Goal: Transaction & Acquisition: Book appointment/travel/reservation

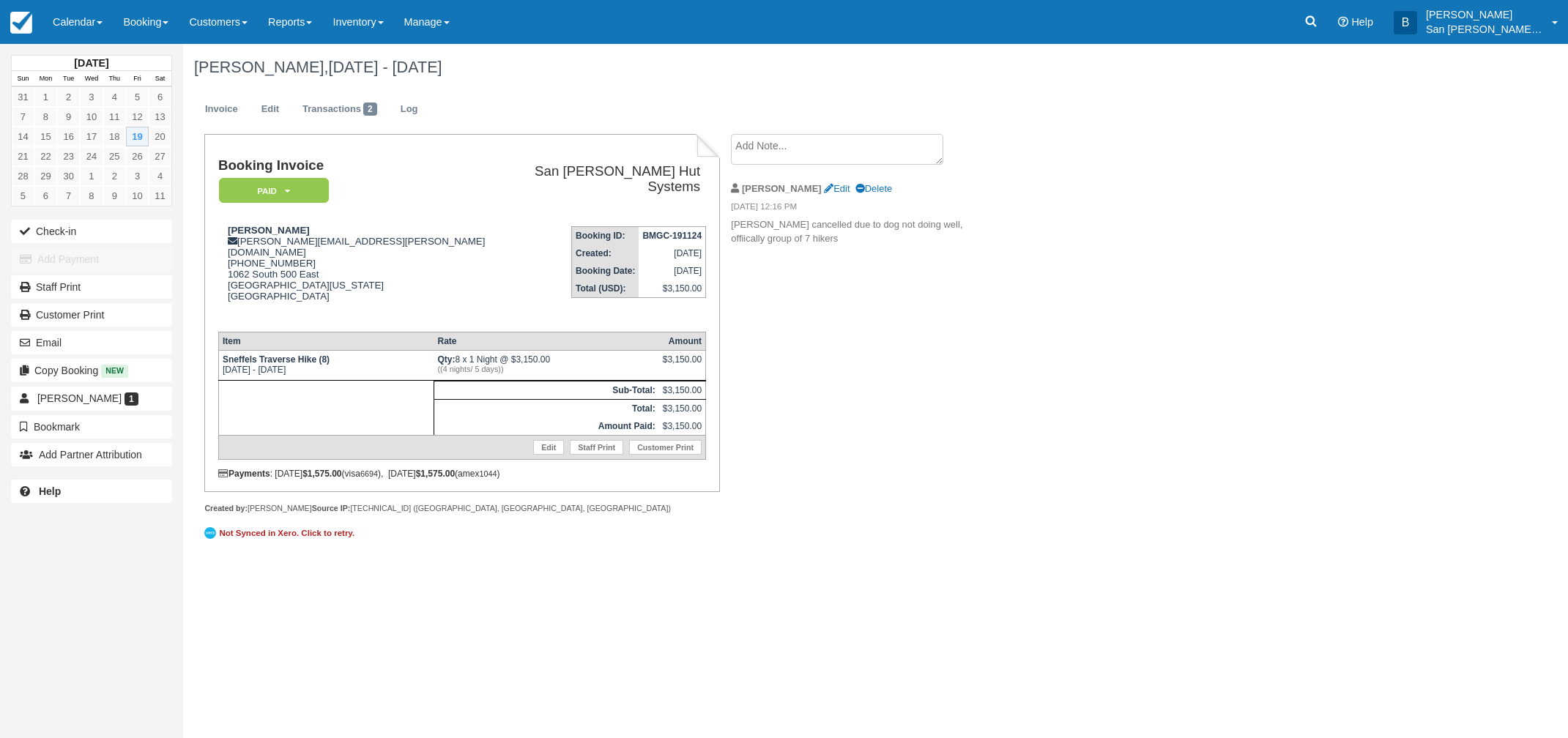
drag, startPoint x: 148, startPoint y: 20, endPoint x: 158, endPoint y: 66, distance: 47.1
click at [148, 21] on link "Booking" at bounding box center [145, 22] width 65 height 44
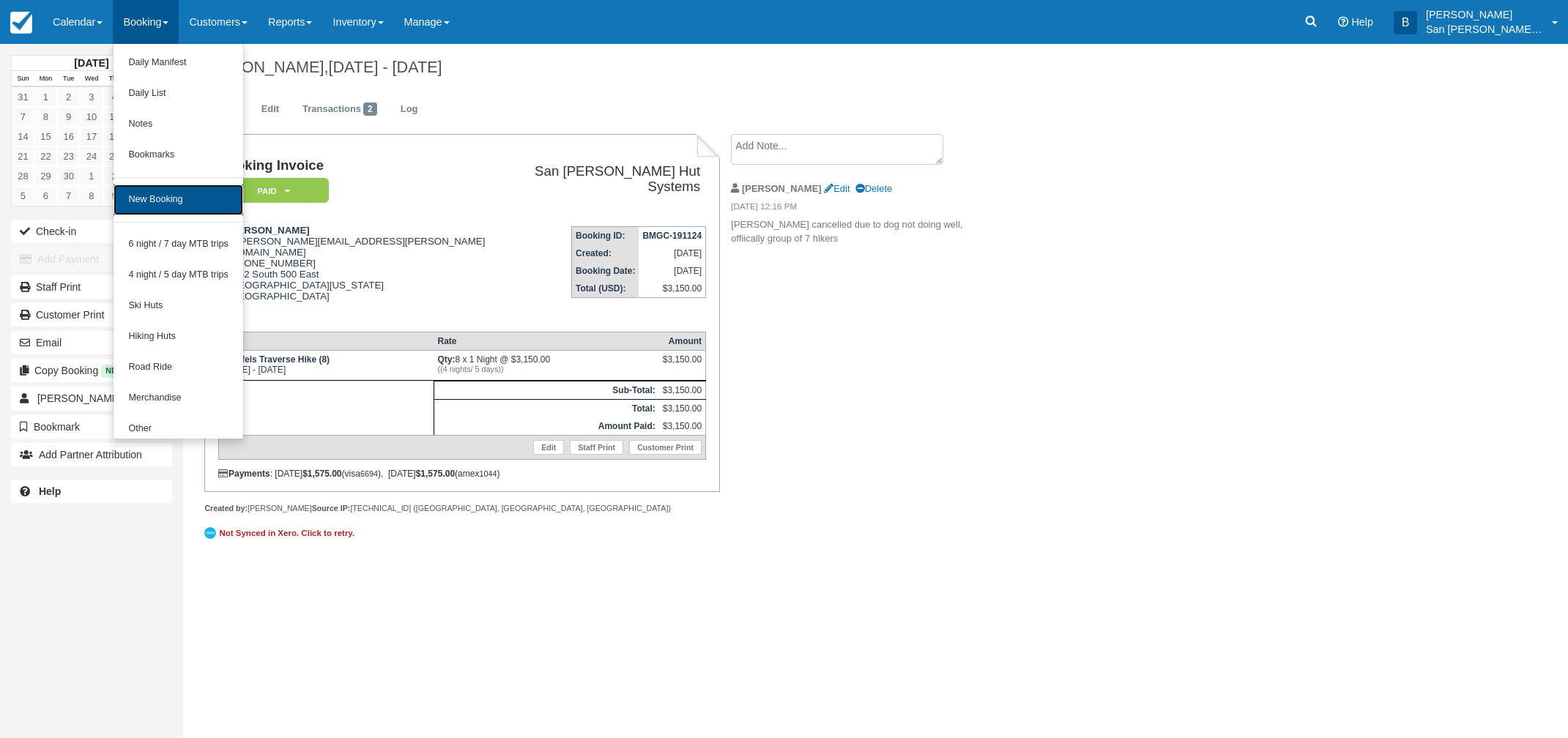
click at [167, 197] on link "New Booking" at bounding box center [178, 200] width 130 height 31
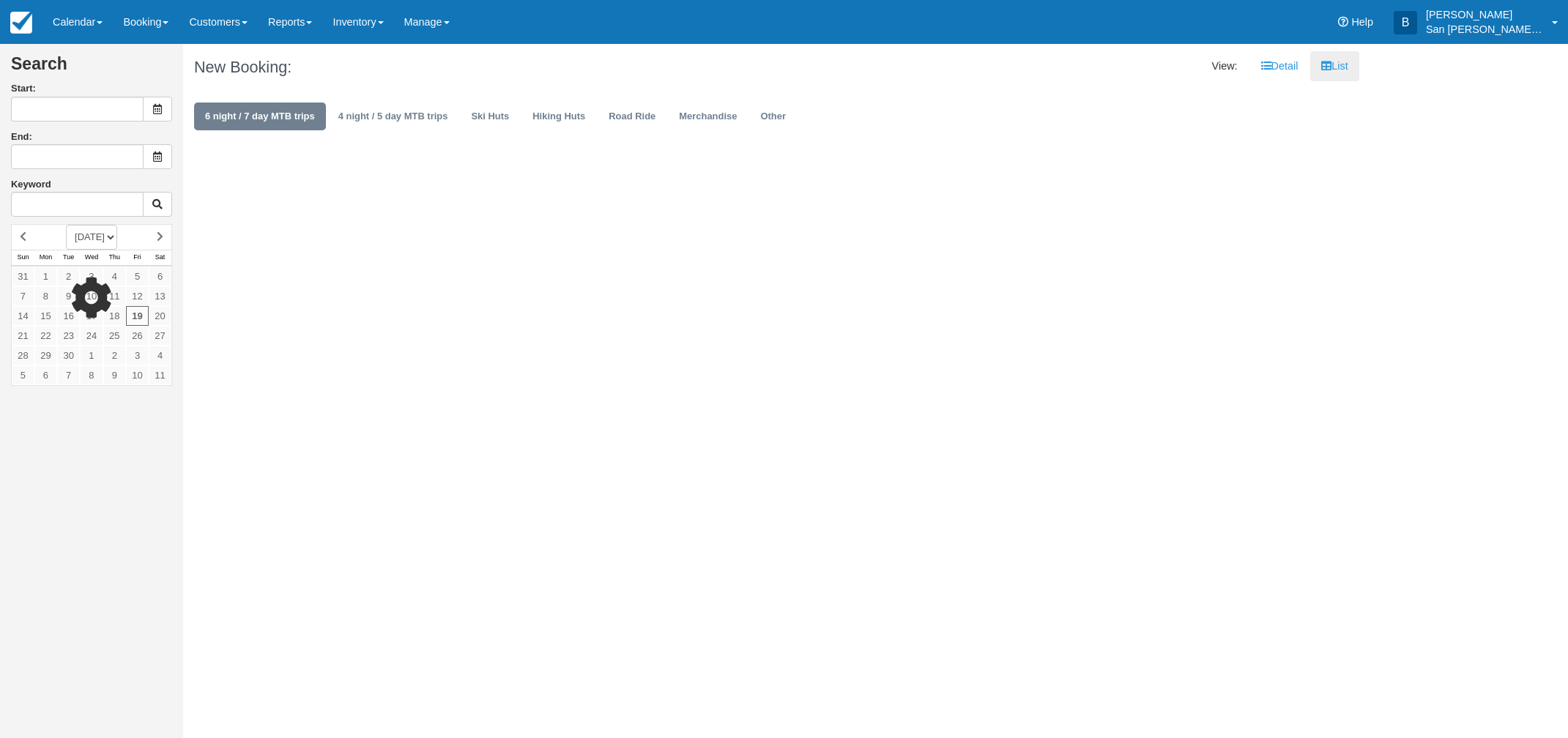
type input "[DATE]"
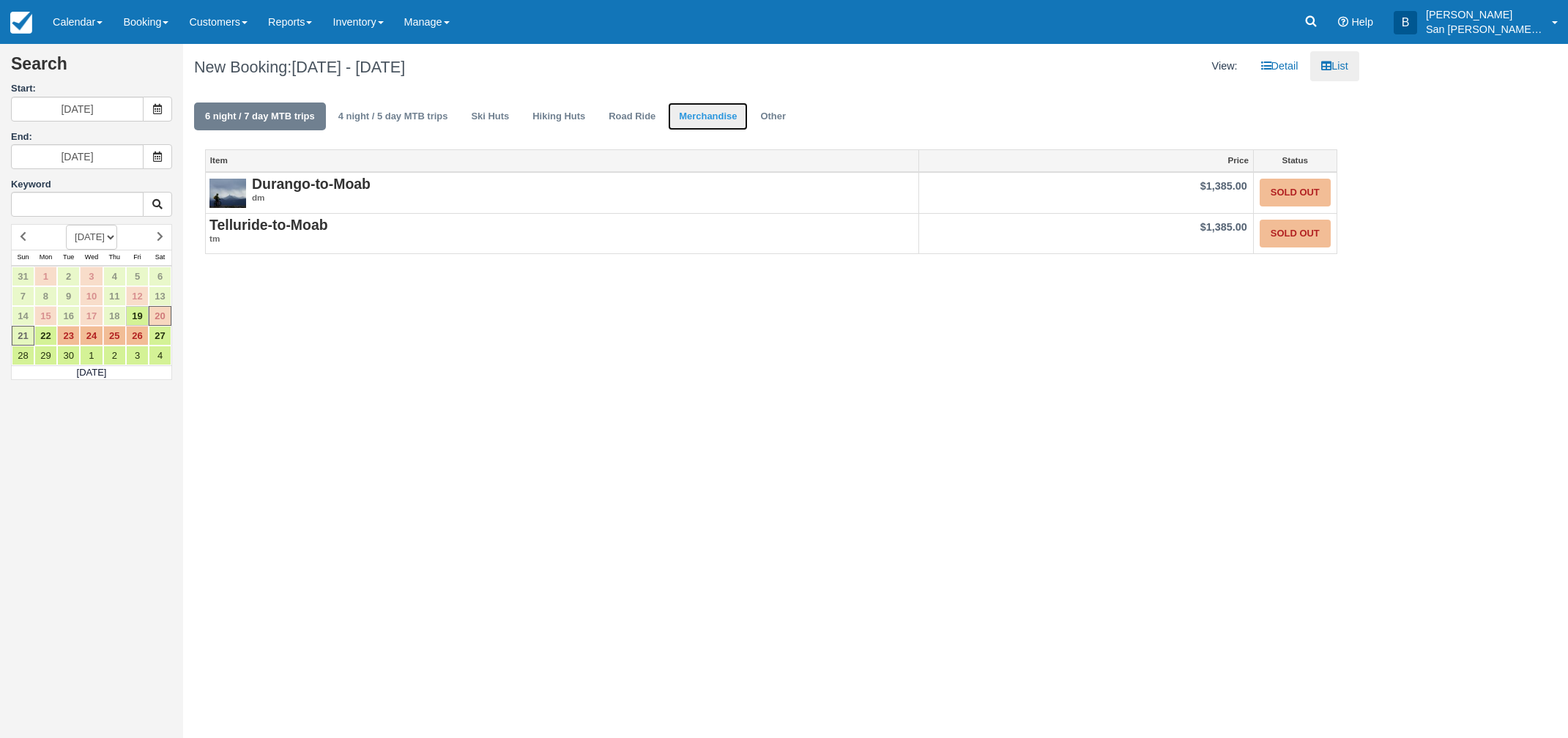
click at [681, 112] on link "Merchandise" at bounding box center [707, 117] width 80 height 29
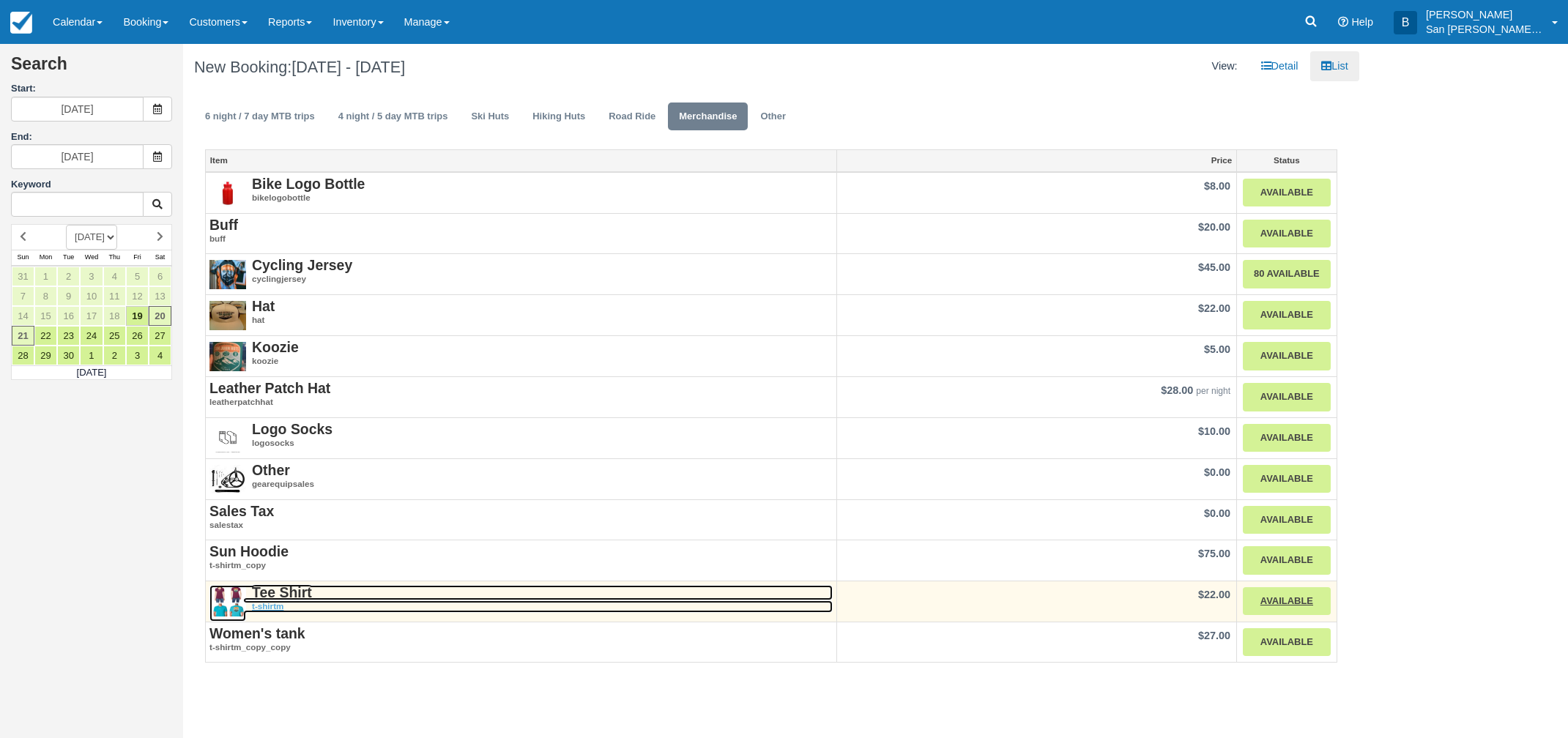
click at [290, 590] on strong "Tee Shirt" at bounding box center [282, 592] width 60 height 16
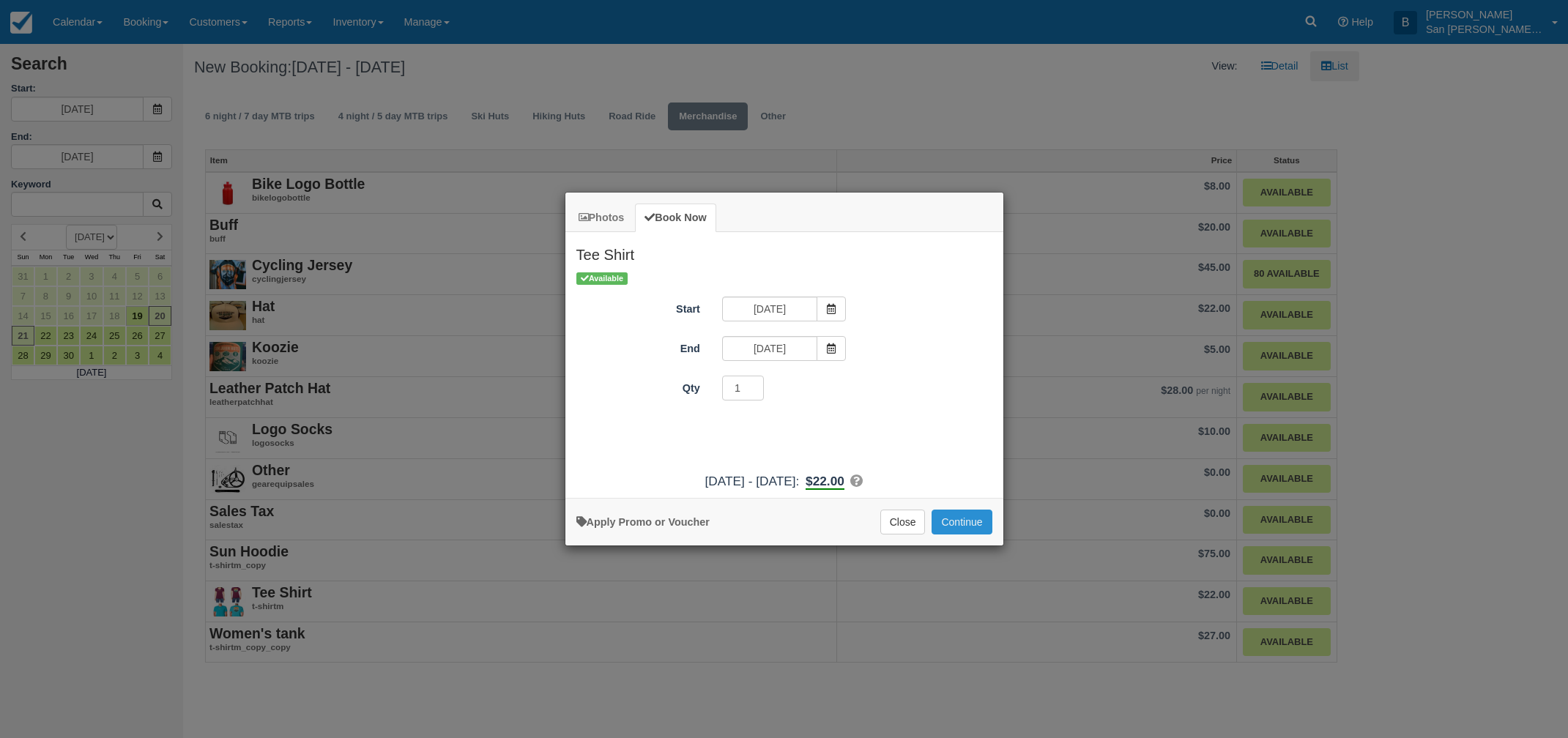
click at [979, 522] on button "Continue" at bounding box center [962, 522] width 60 height 25
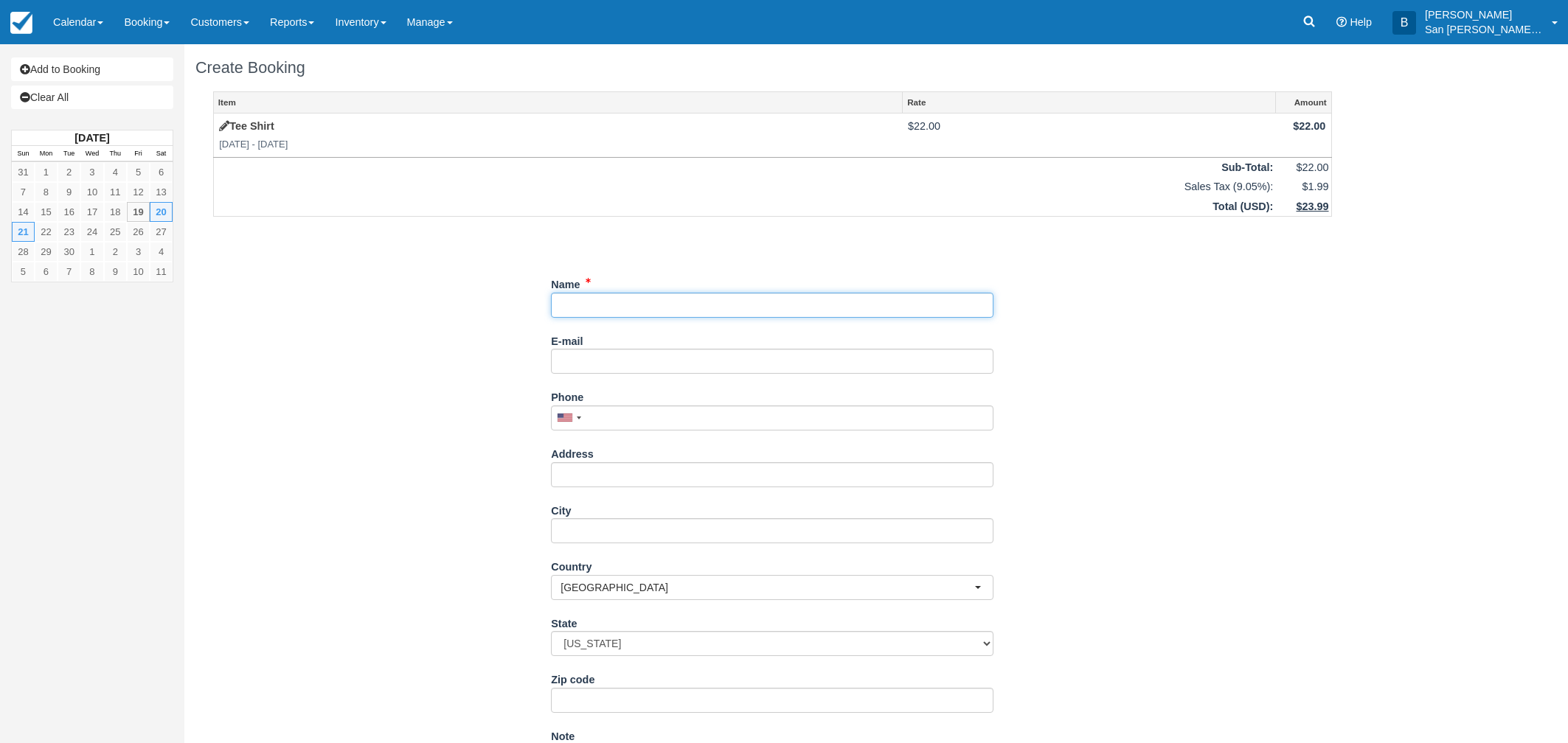
click at [597, 304] on input "Name" at bounding box center [772, 305] width 443 height 25
type input "[PERSON_NAME]"
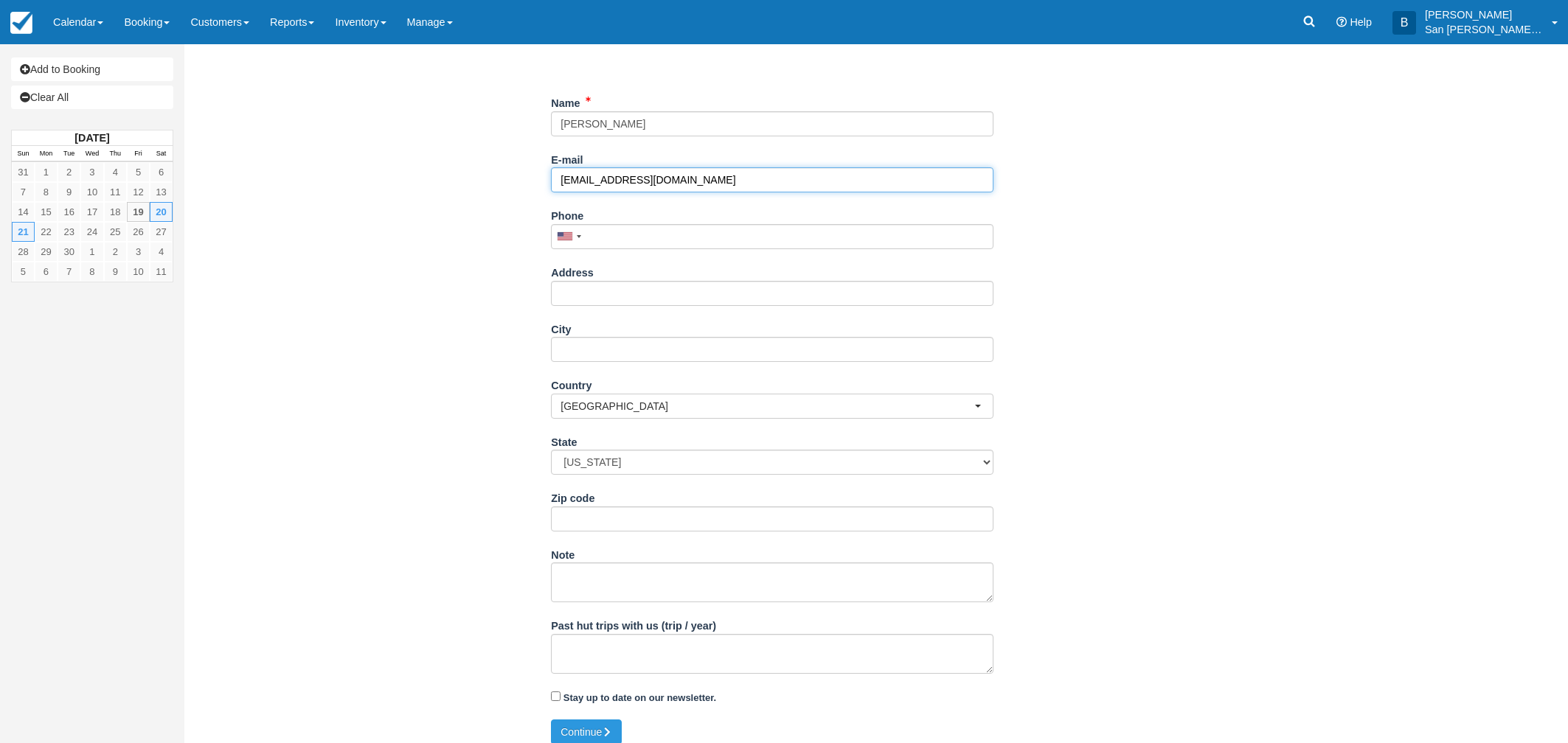
scroll to position [194, 0]
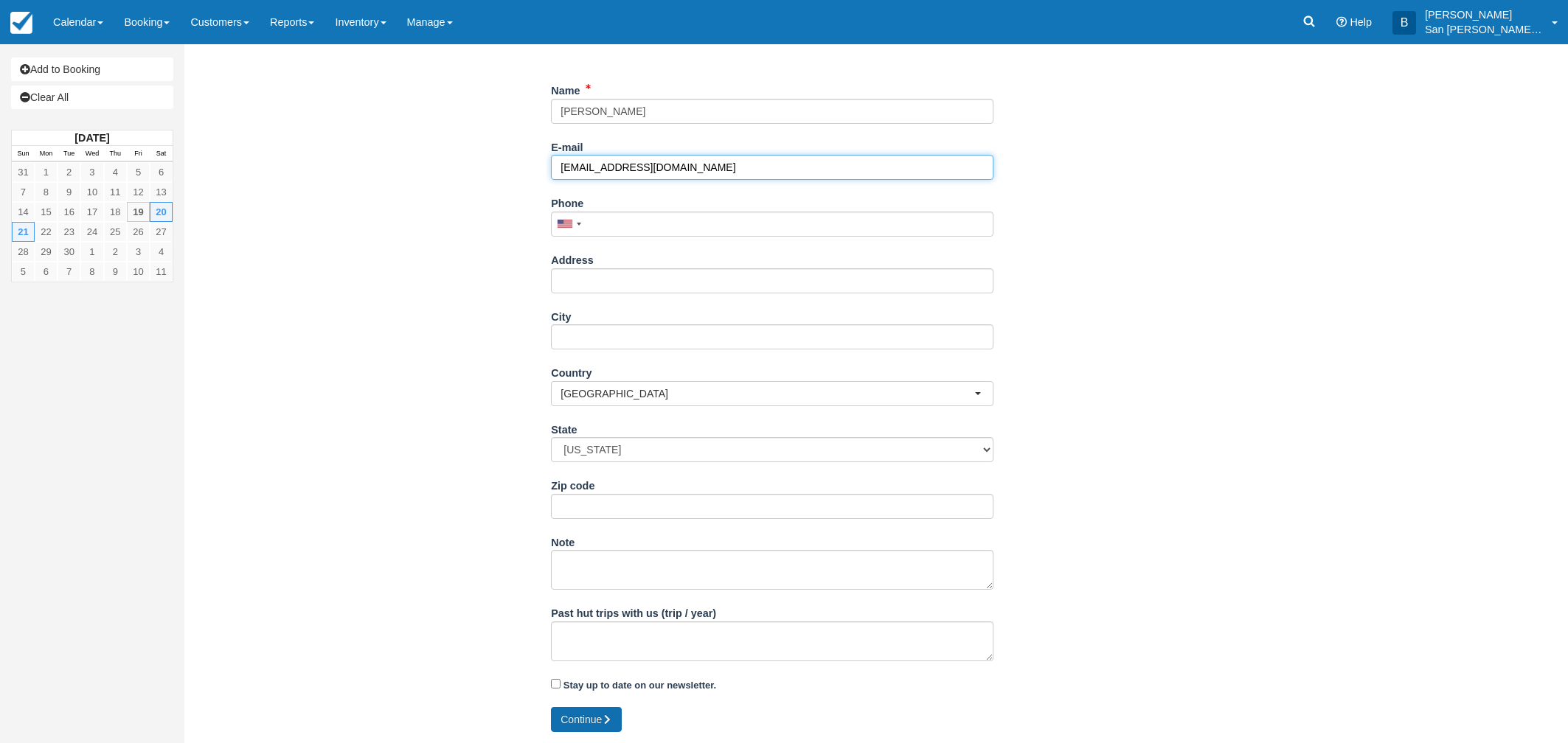
type input "[EMAIL_ADDRESS][DOMAIN_NAME]"
click at [603, 723] on button "Continue" at bounding box center [586, 720] width 71 height 25
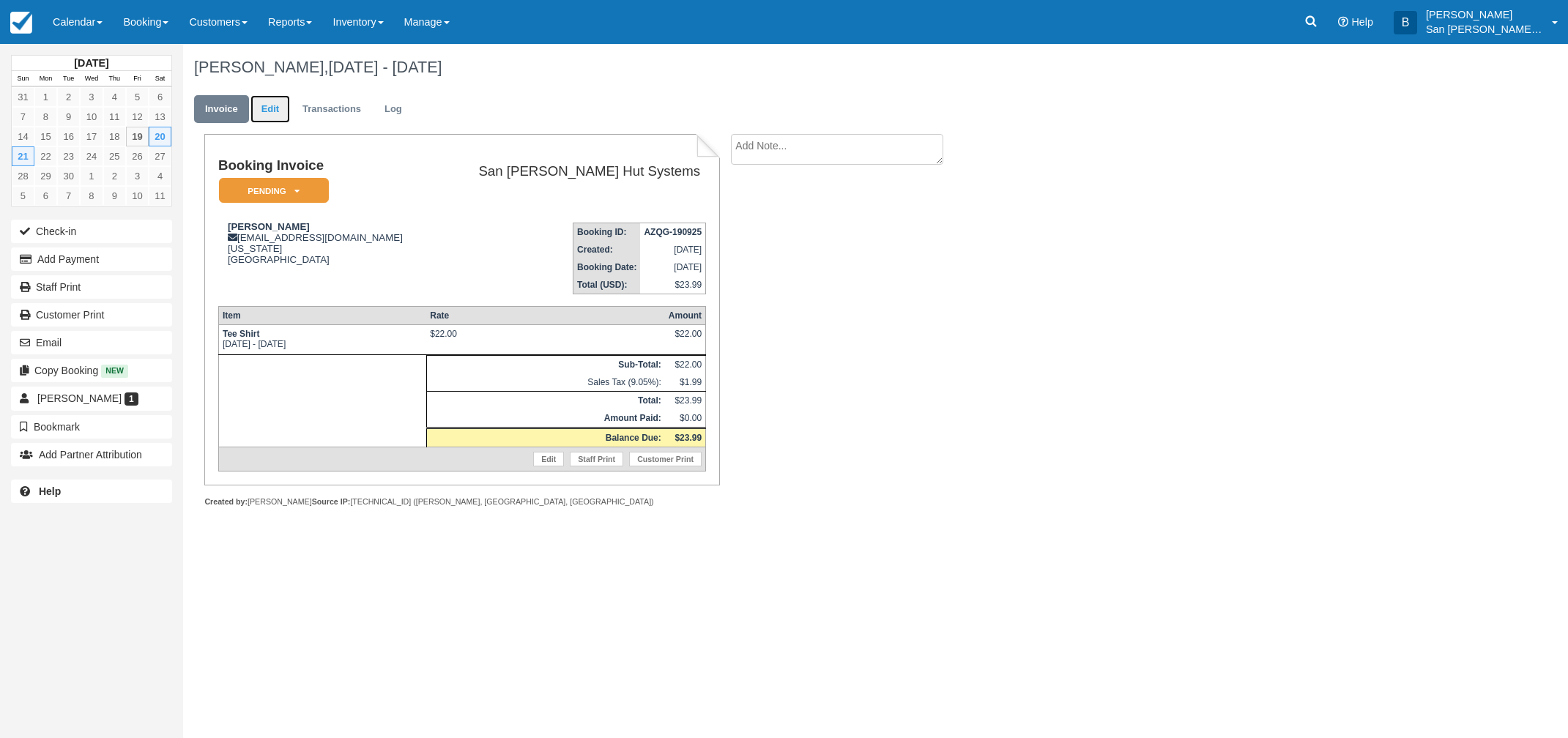
click at [271, 101] on link "Edit" at bounding box center [270, 110] width 39 height 29
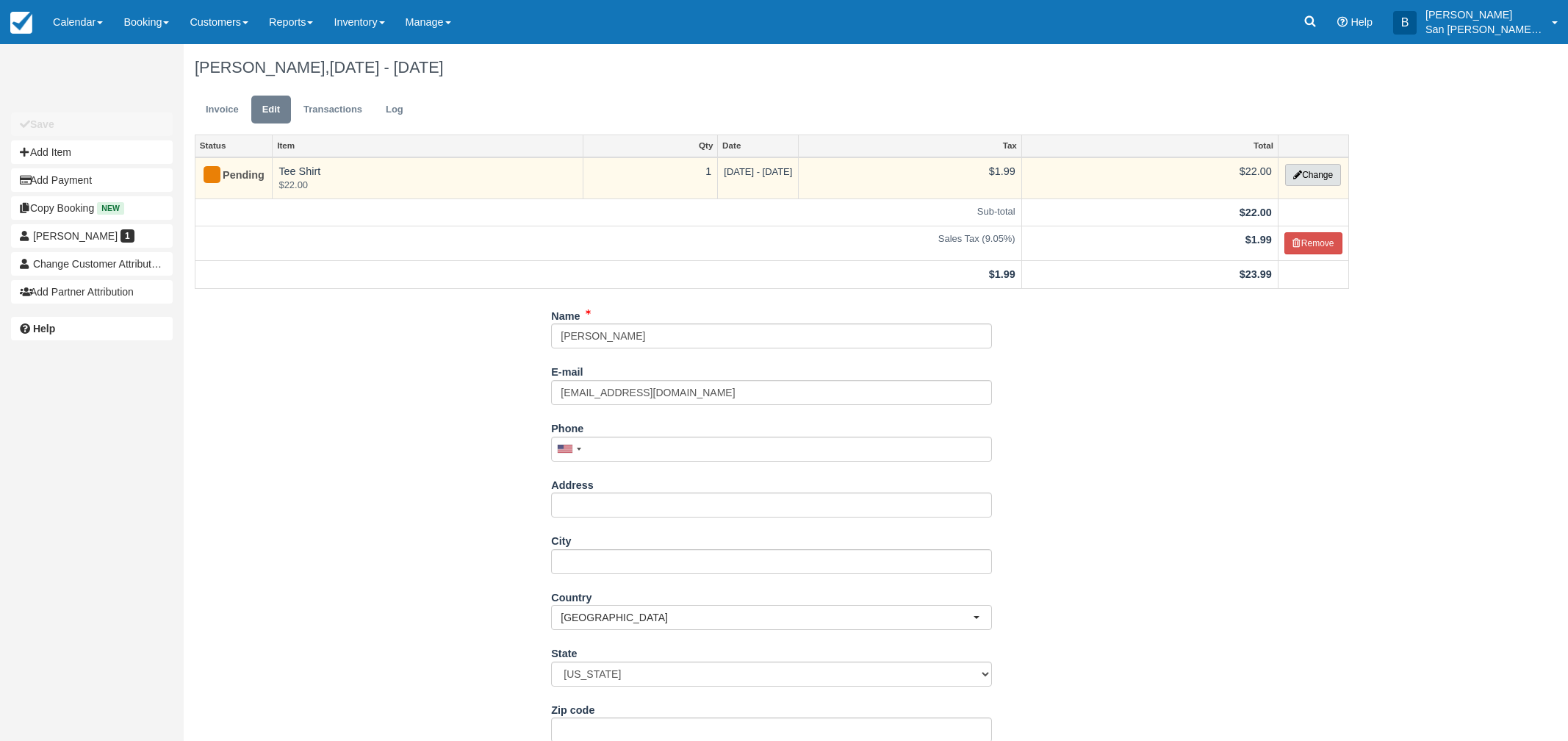
click at [1329, 177] on button "Change" at bounding box center [1313, 175] width 56 height 22
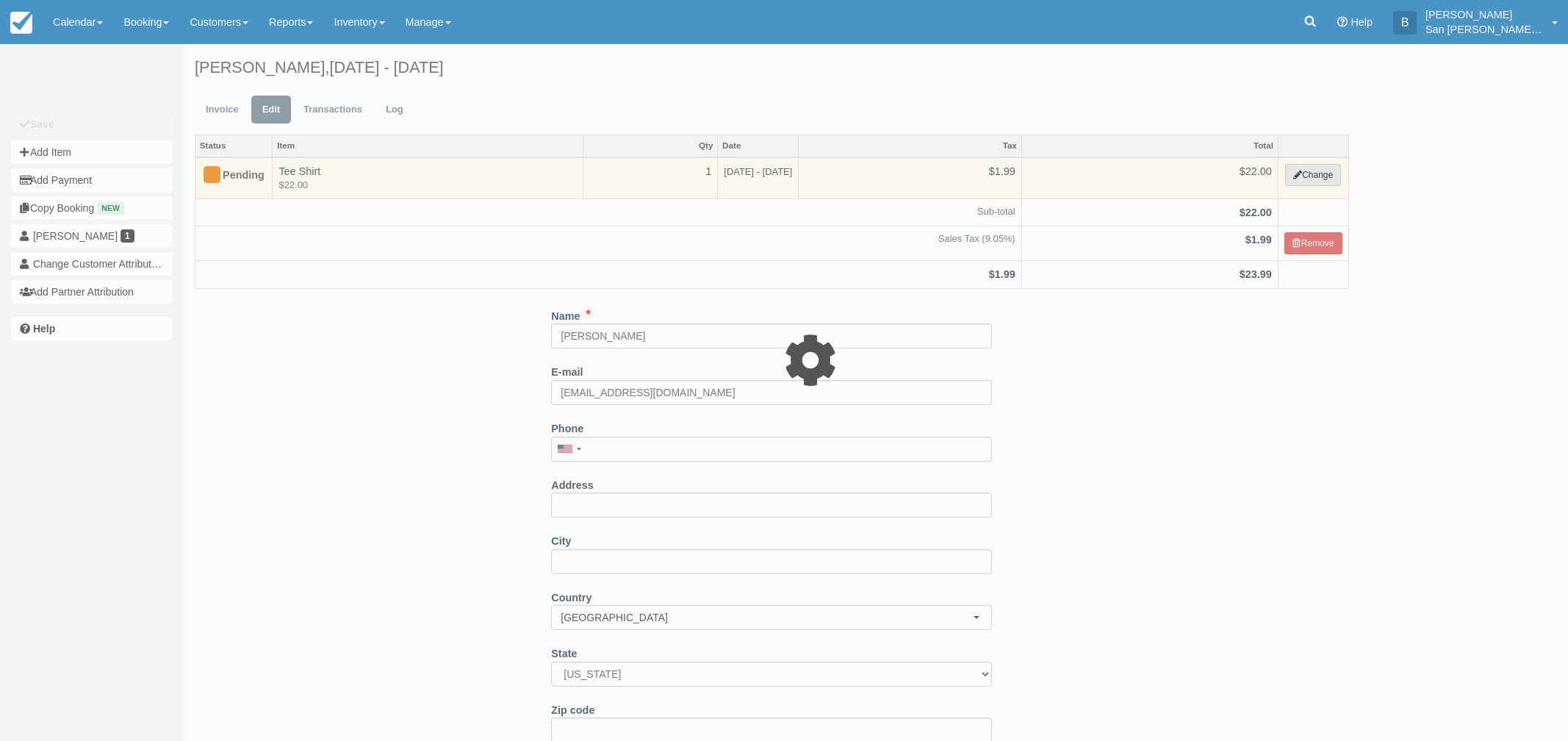
select select "19"
type input "22.00"
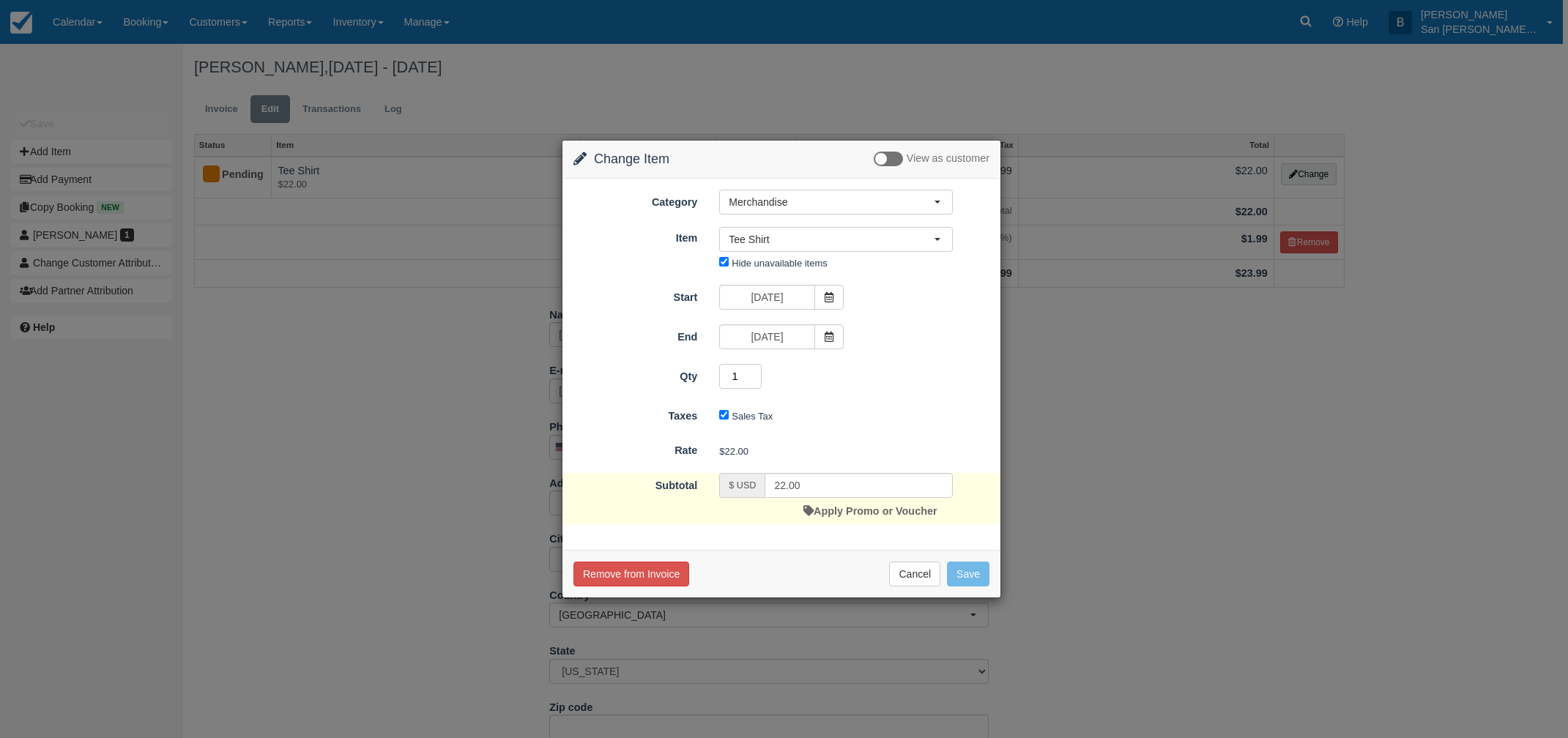
drag, startPoint x: 742, startPoint y: 375, endPoint x: 713, endPoint y: 375, distance: 29.0
click at [713, 375] on div "1" at bounding box center [836, 378] width 256 height 29
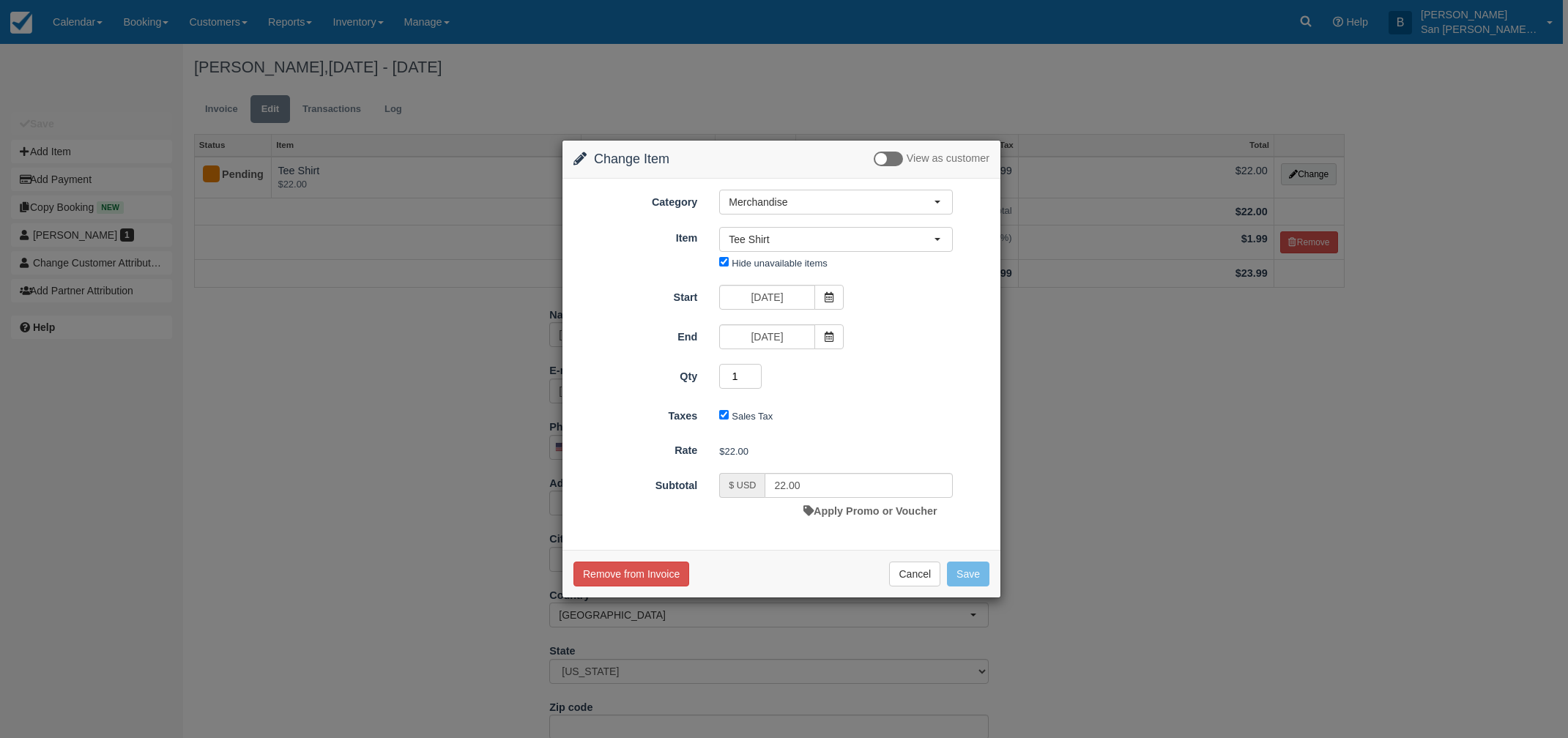
type input "2"
type input "44.00"
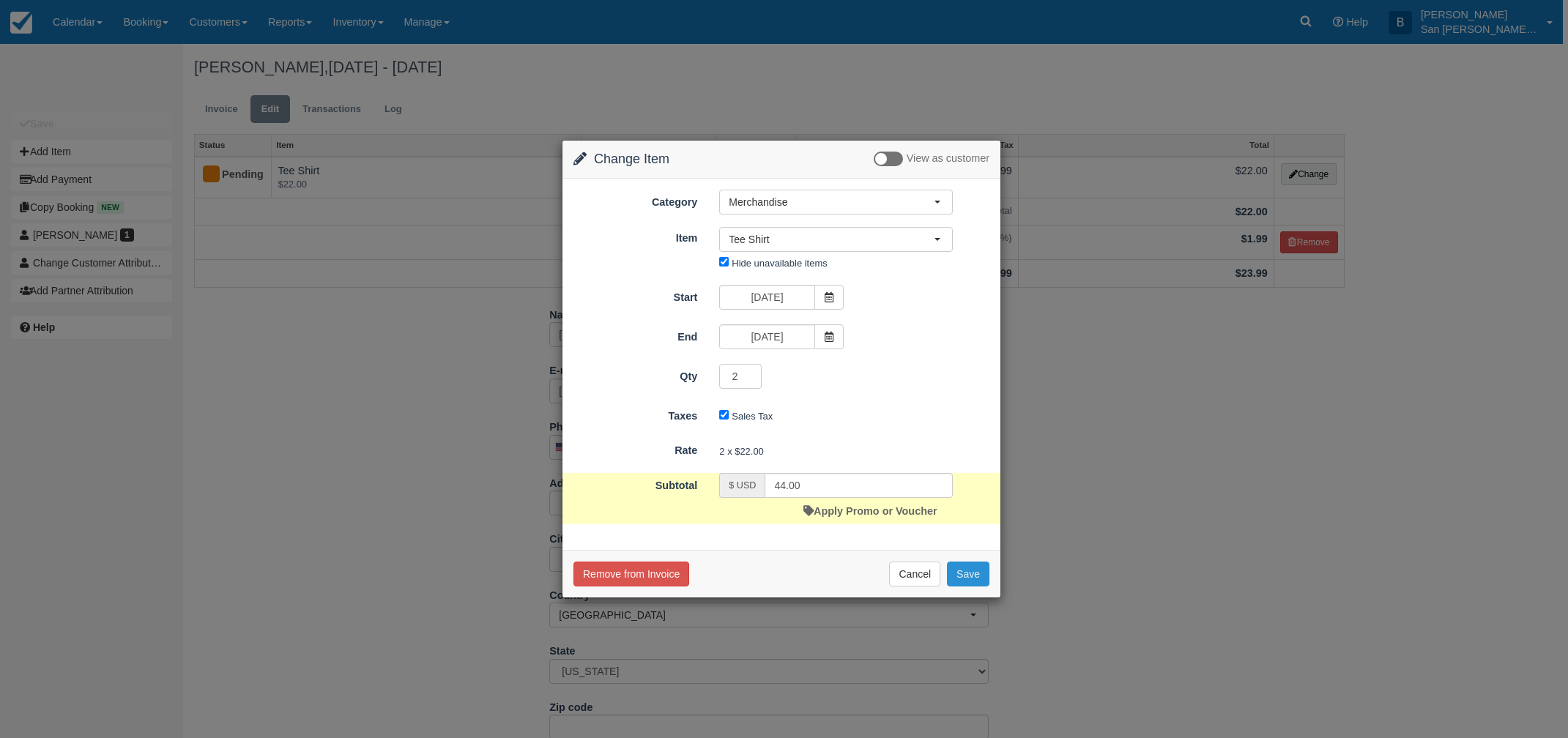
click at [968, 573] on button "Save" at bounding box center [968, 574] width 42 height 25
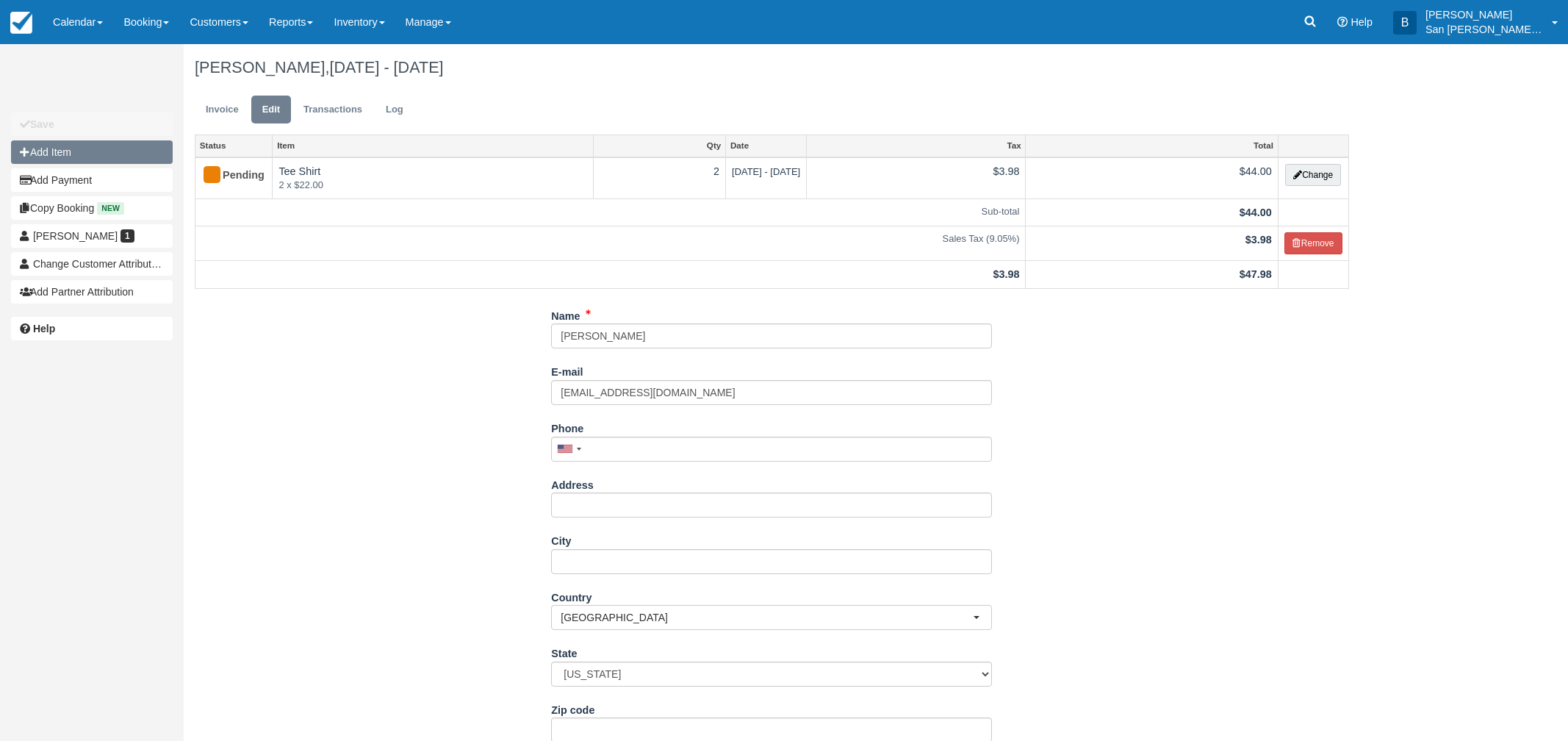
click at [82, 151] on button "Add Item" at bounding box center [91, 152] width 161 height 23
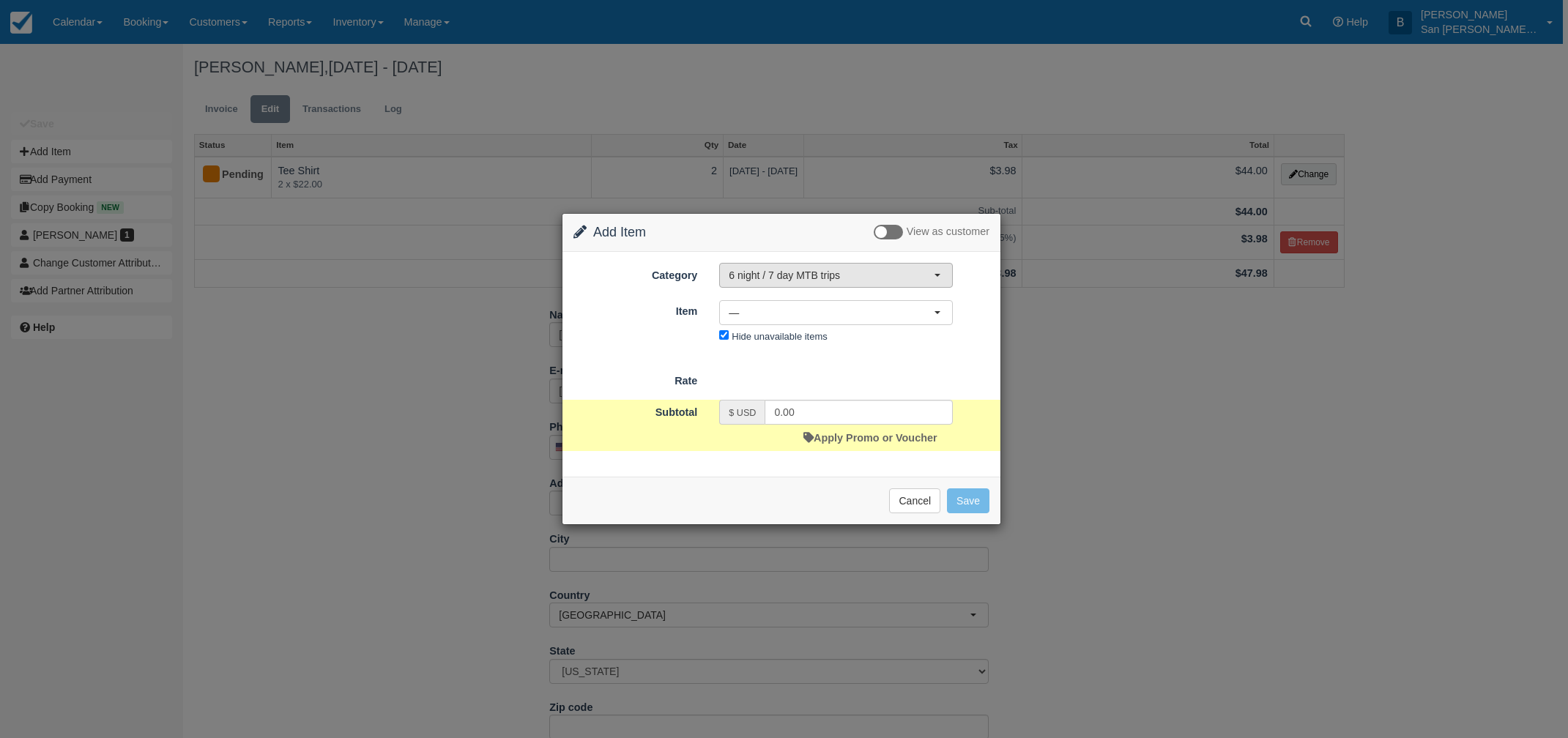
click at [773, 282] on span "6 night / 7 day MTB trips" at bounding box center [831, 275] width 205 height 14
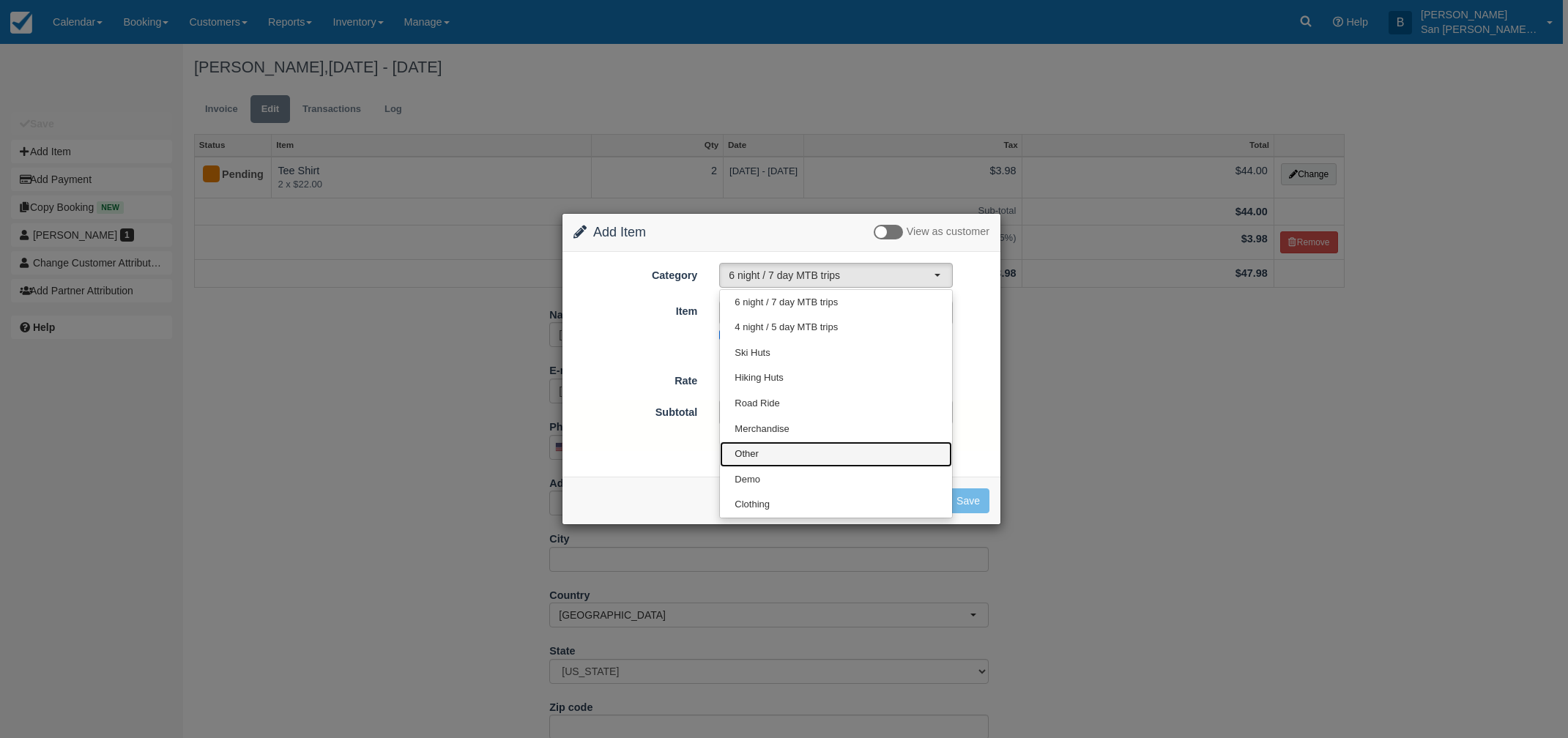
click at [748, 450] on span "Other" at bounding box center [746, 454] width 24 height 13
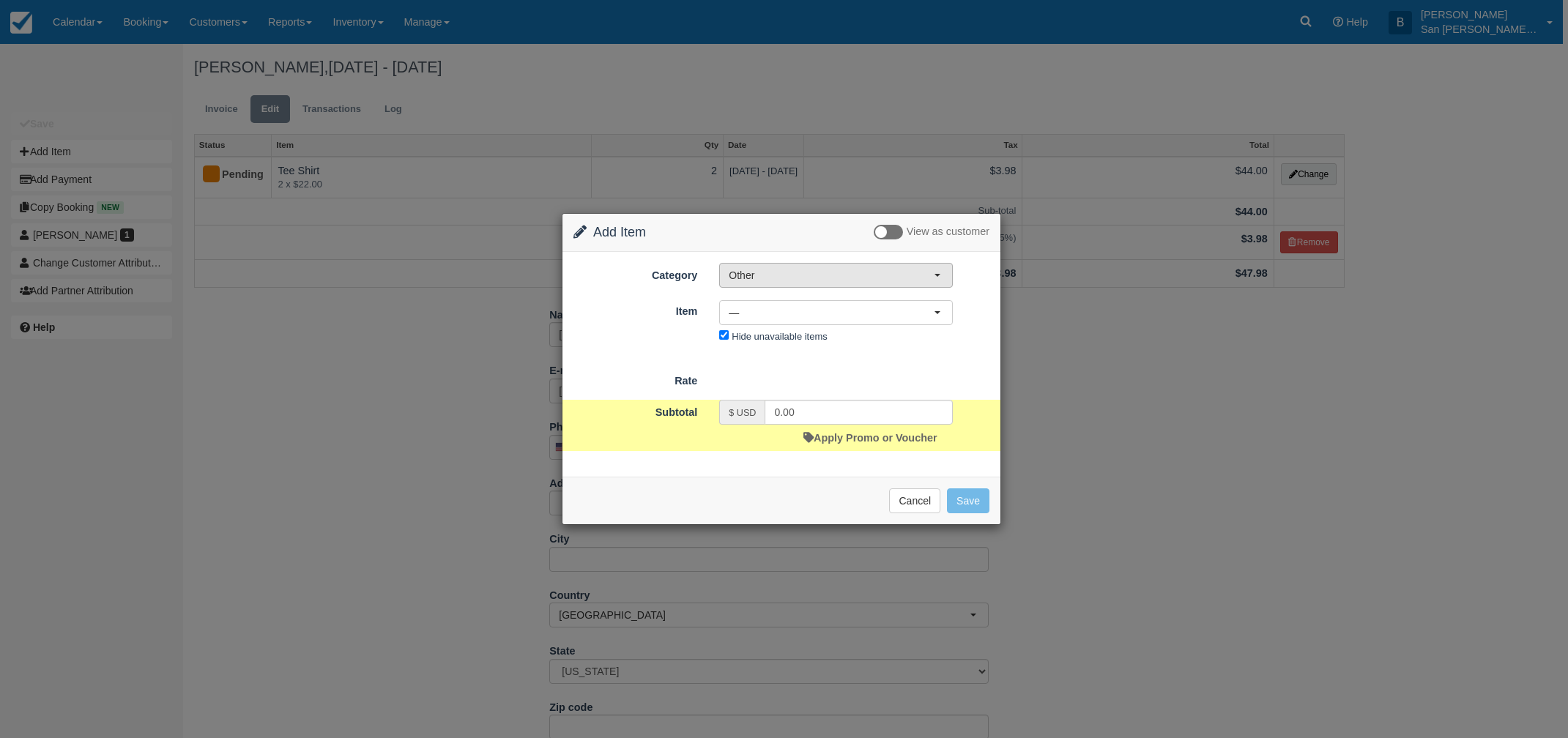
click at [794, 275] on span "Other" at bounding box center [831, 275] width 205 height 14
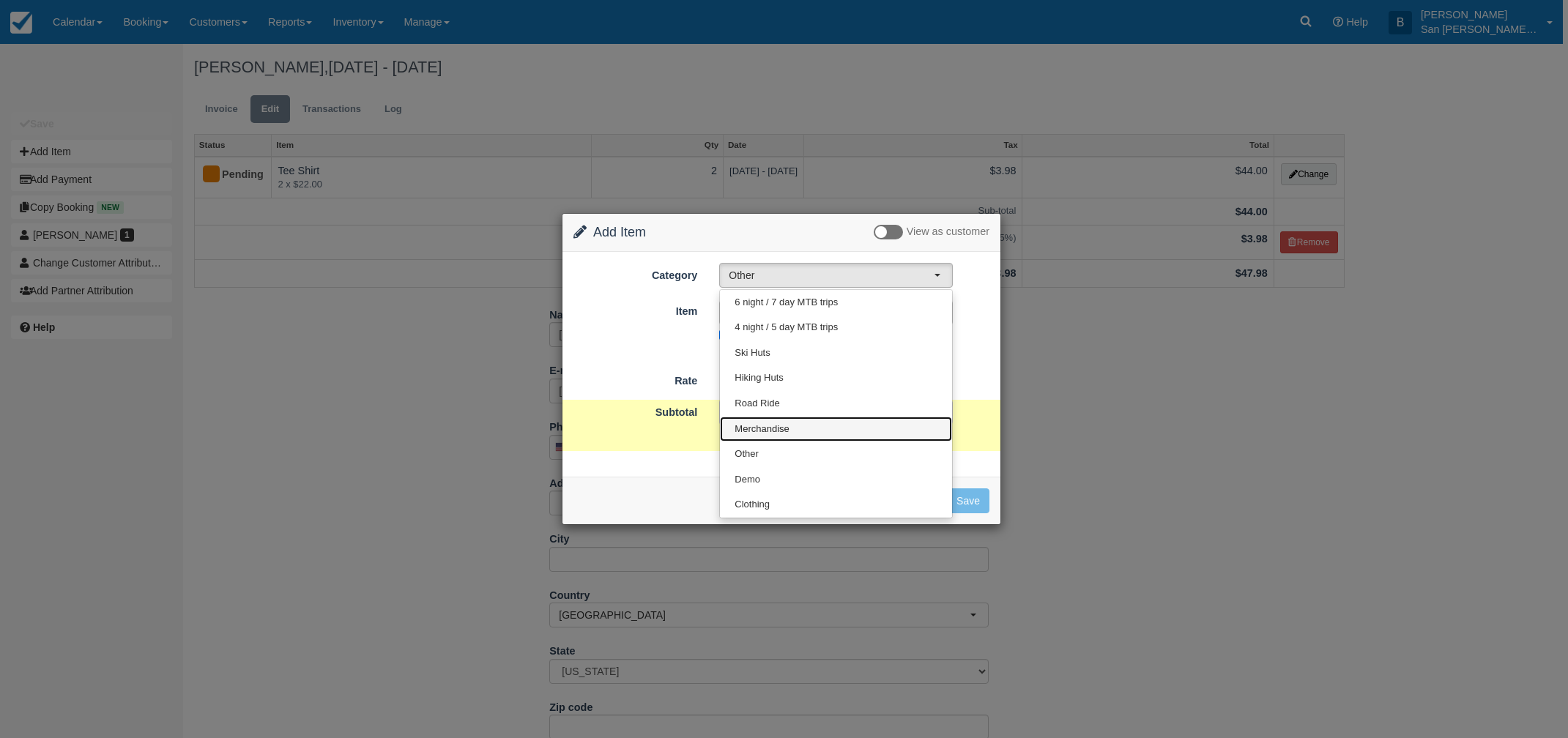
click at [761, 431] on span "Merchandise" at bounding box center [761, 429] width 54 height 13
select select "19"
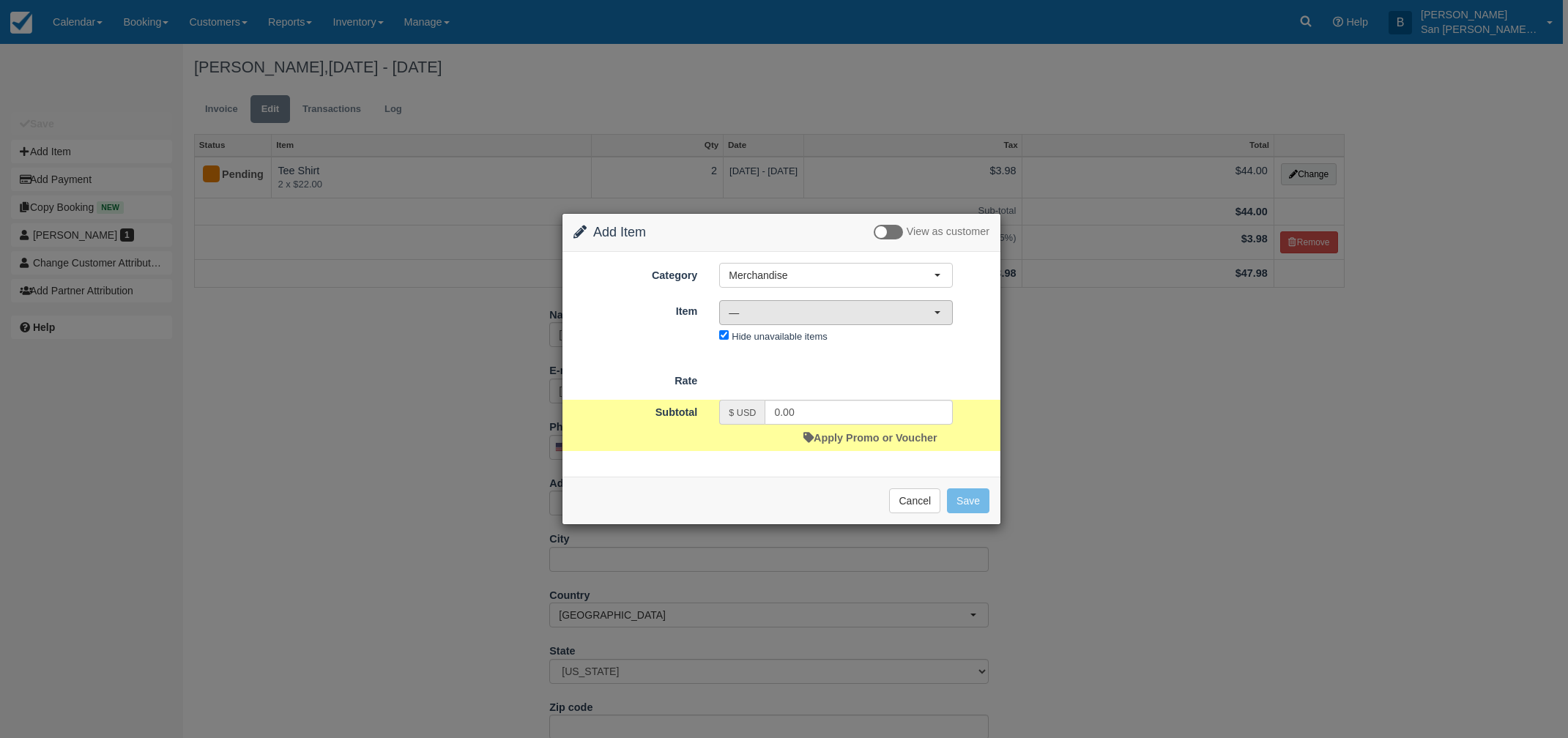
click at [779, 317] on span "—" at bounding box center [831, 312] width 205 height 14
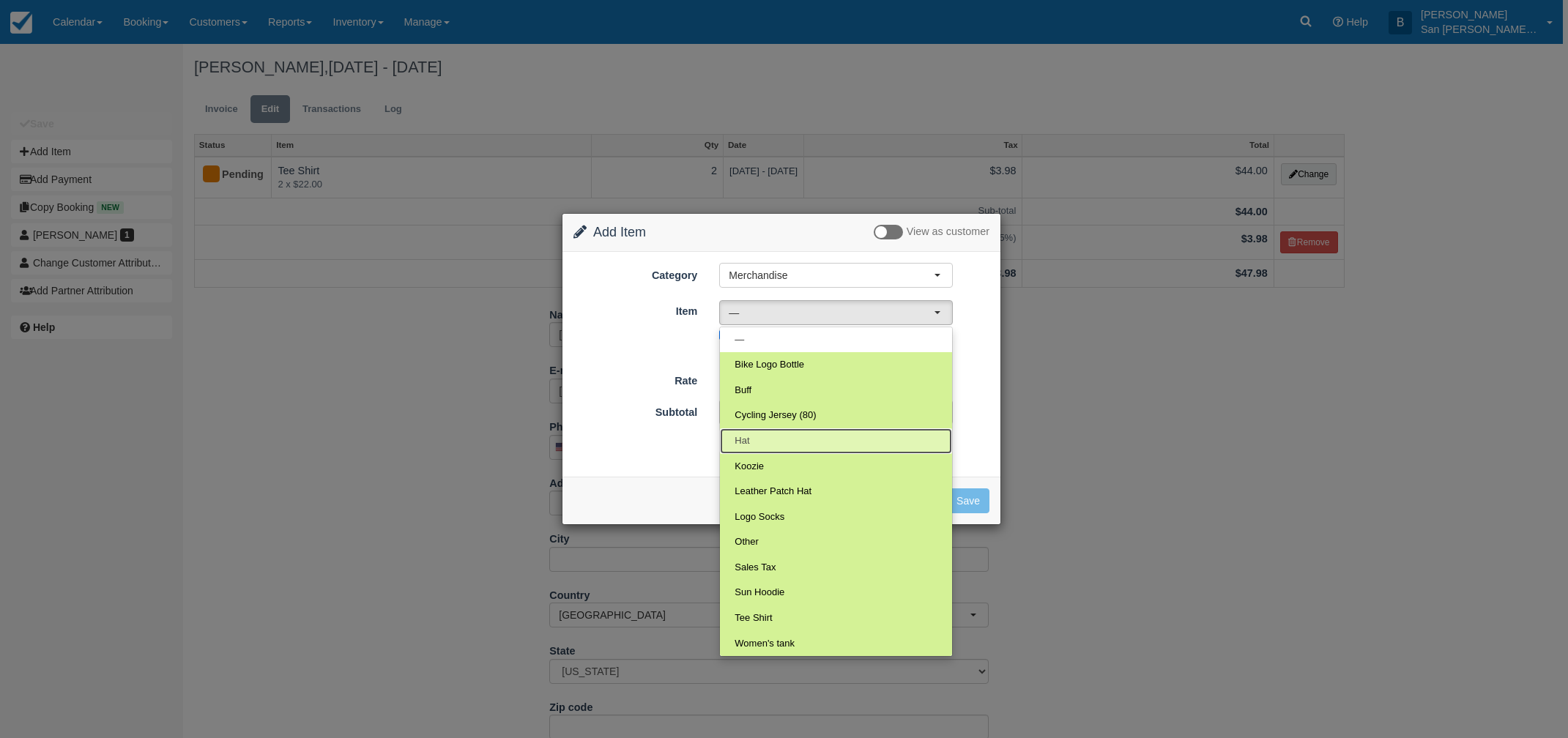
click at [756, 434] on link "Hat" at bounding box center [835, 441] width 232 height 26
select select "31"
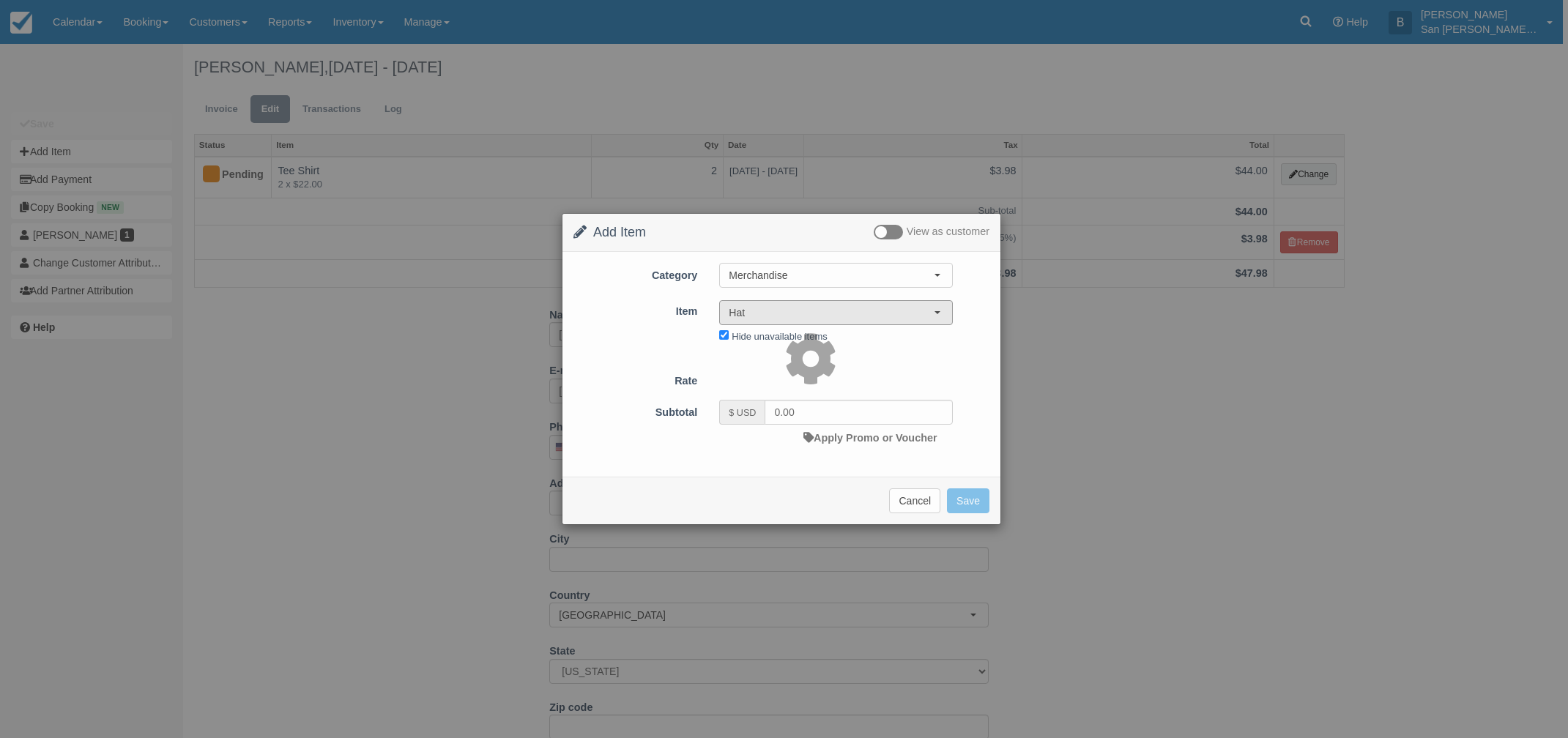
type input "22.00"
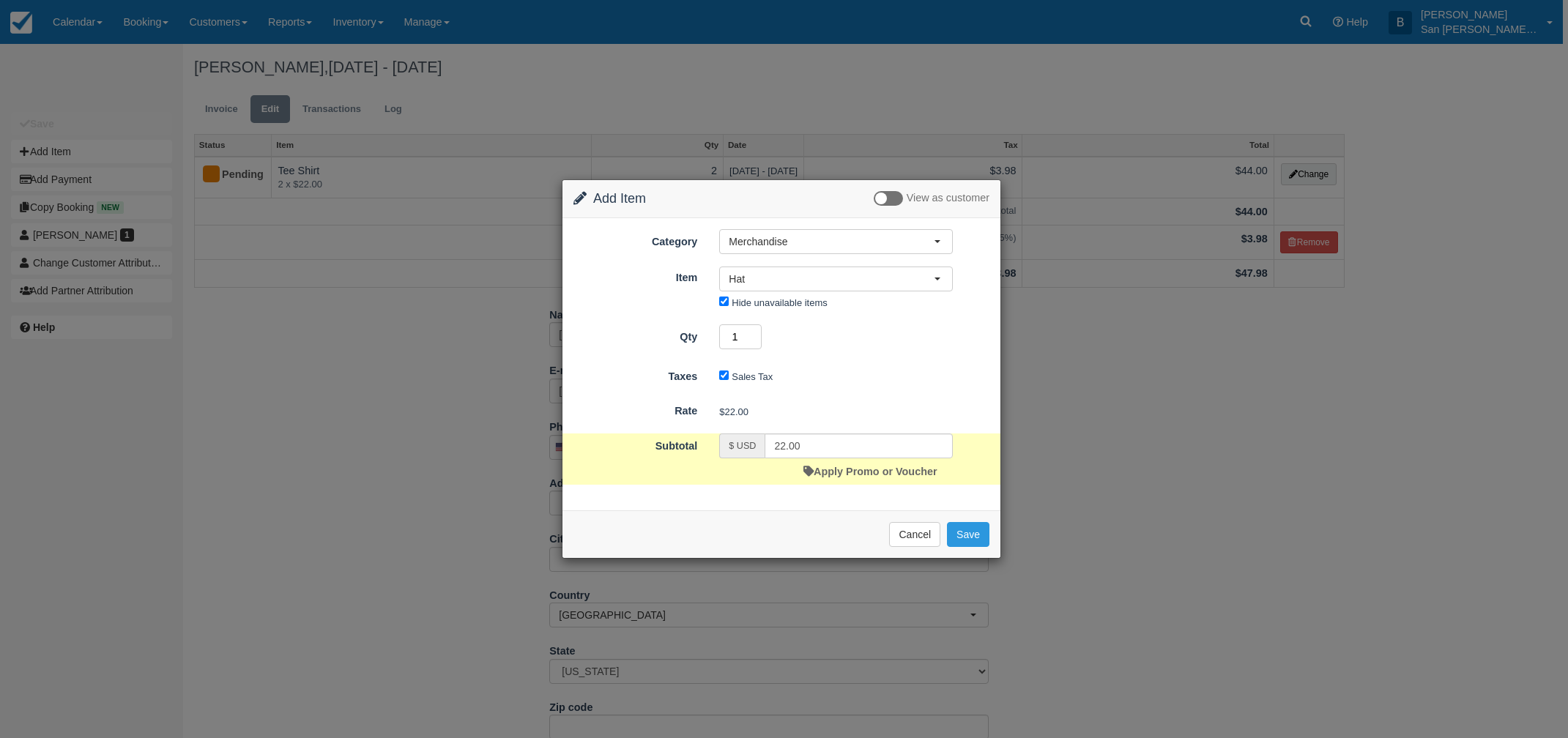
drag, startPoint x: 725, startPoint y: 326, endPoint x: 710, endPoint y: 325, distance: 15.0
click at [710, 325] on div "1" at bounding box center [836, 339] width 256 height 29
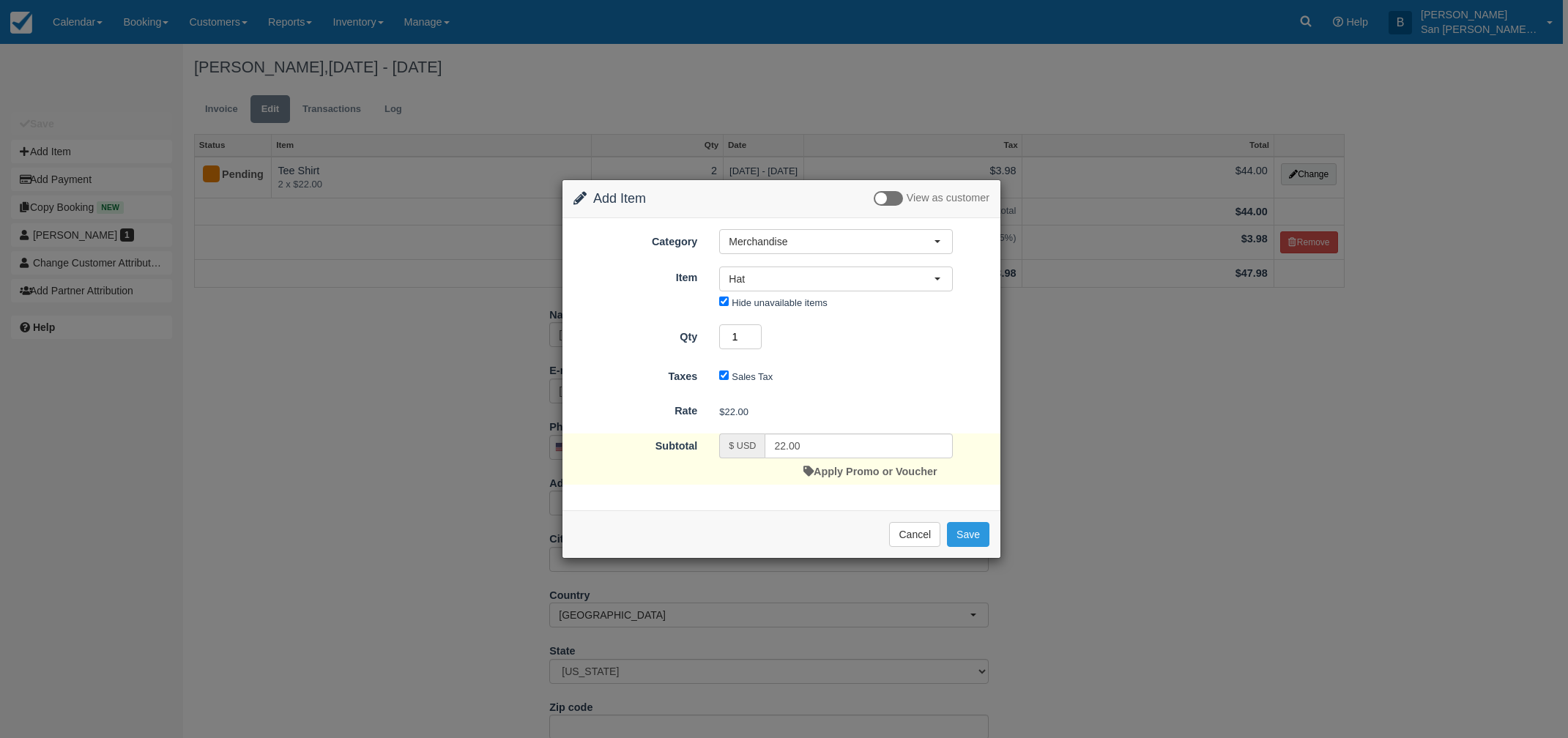
type input "2"
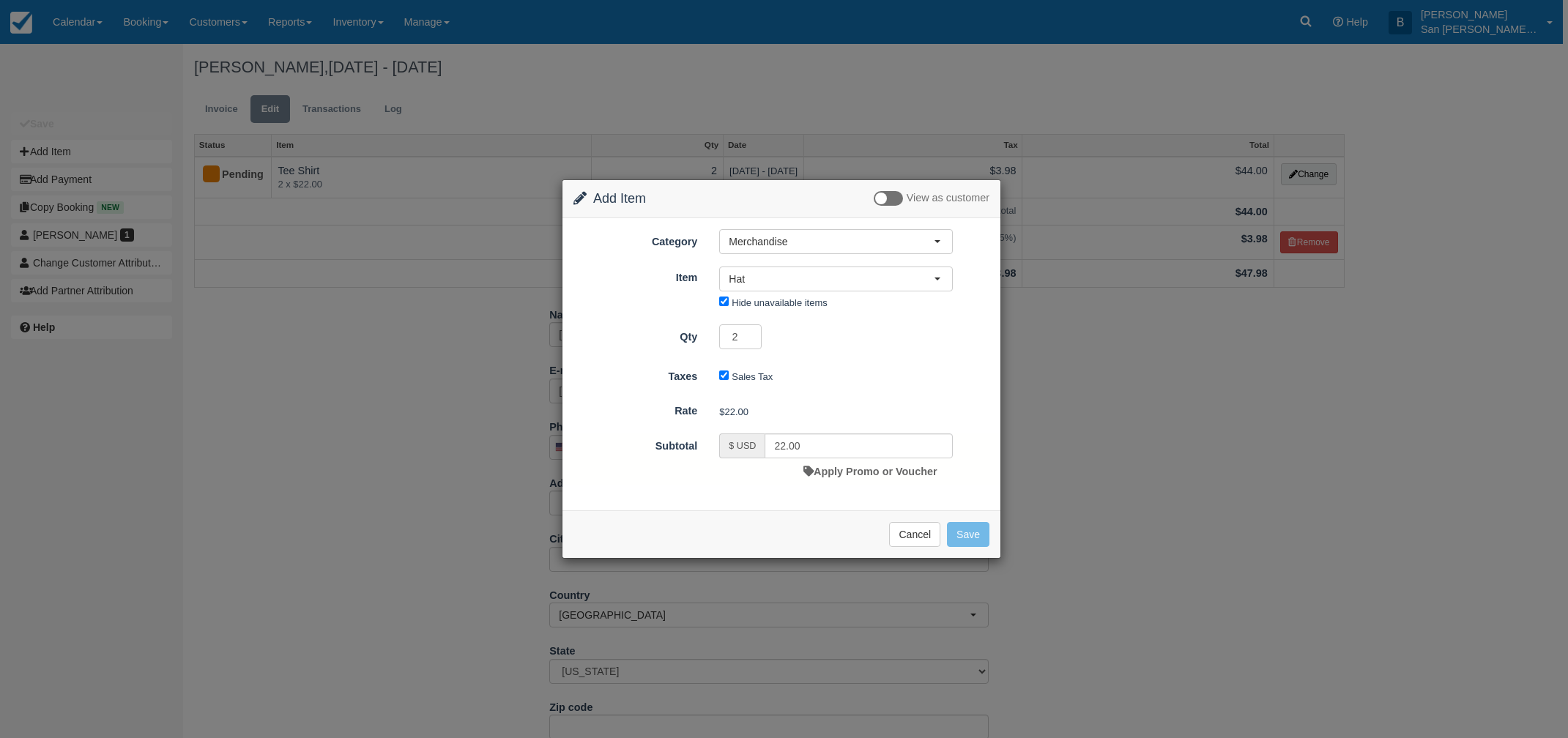
type input "44.00"
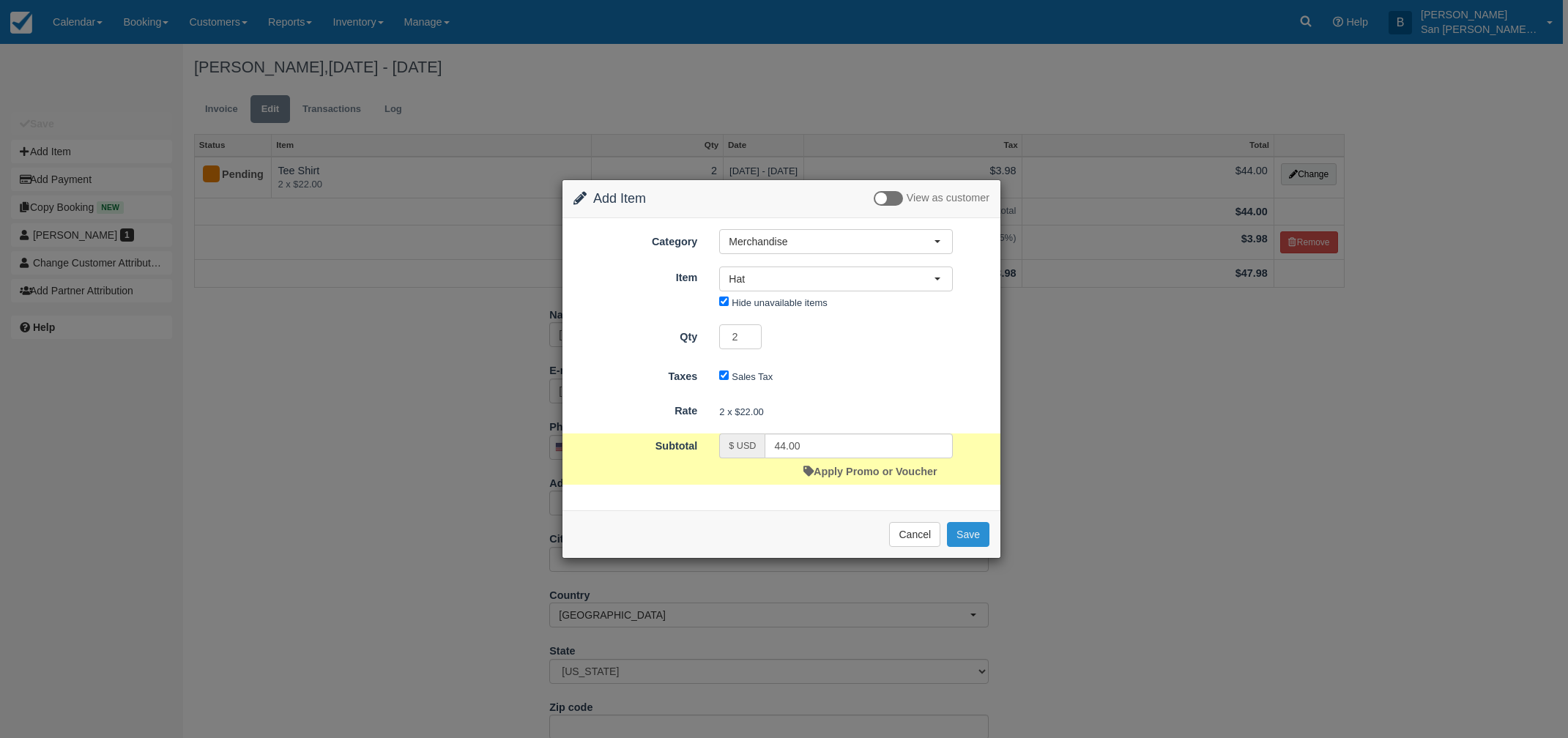
click at [975, 534] on button "Save" at bounding box center [968, 535] width 42 height 25
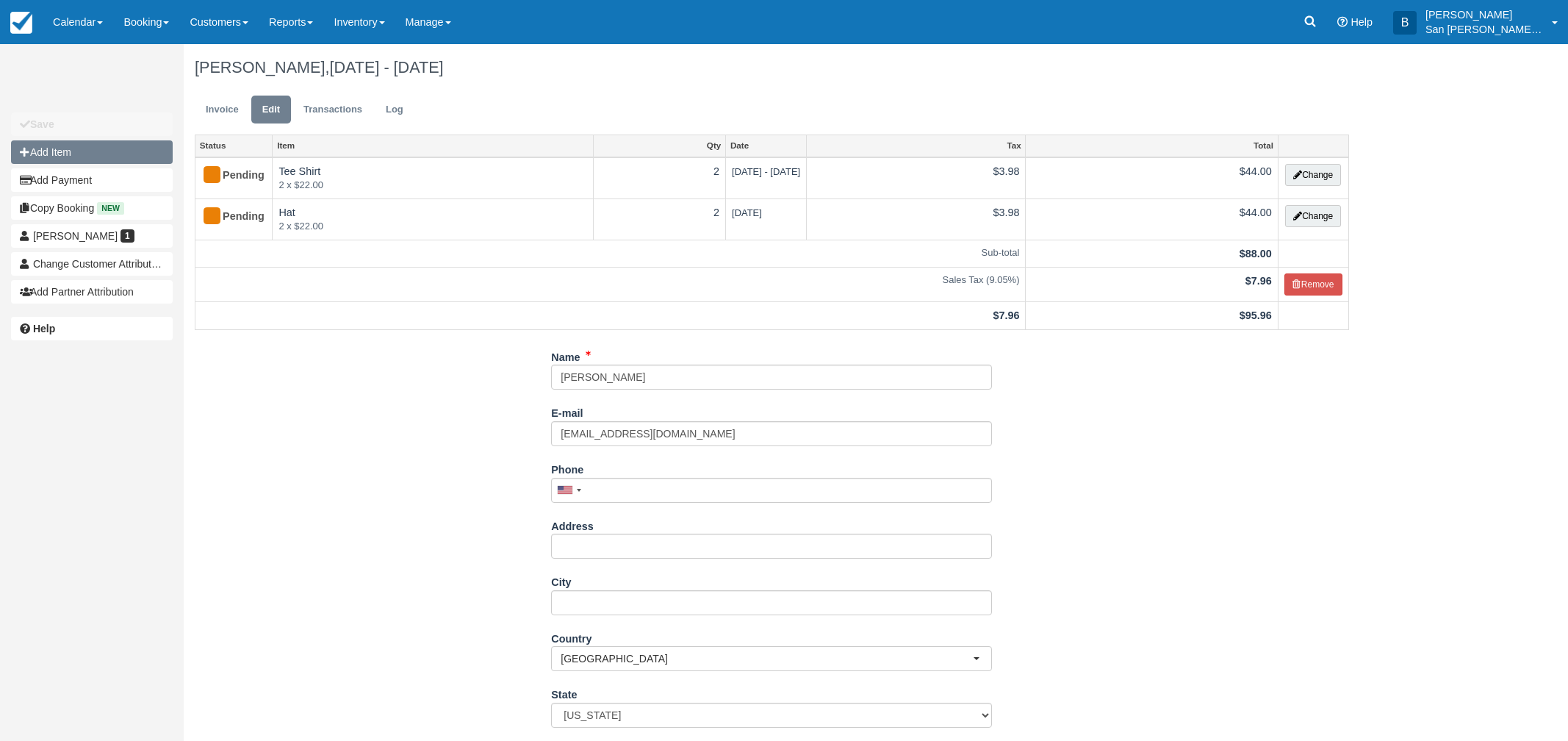
click at [74, 152] on button "Add Item" at bounding box center [91, 152] width 161 height 23
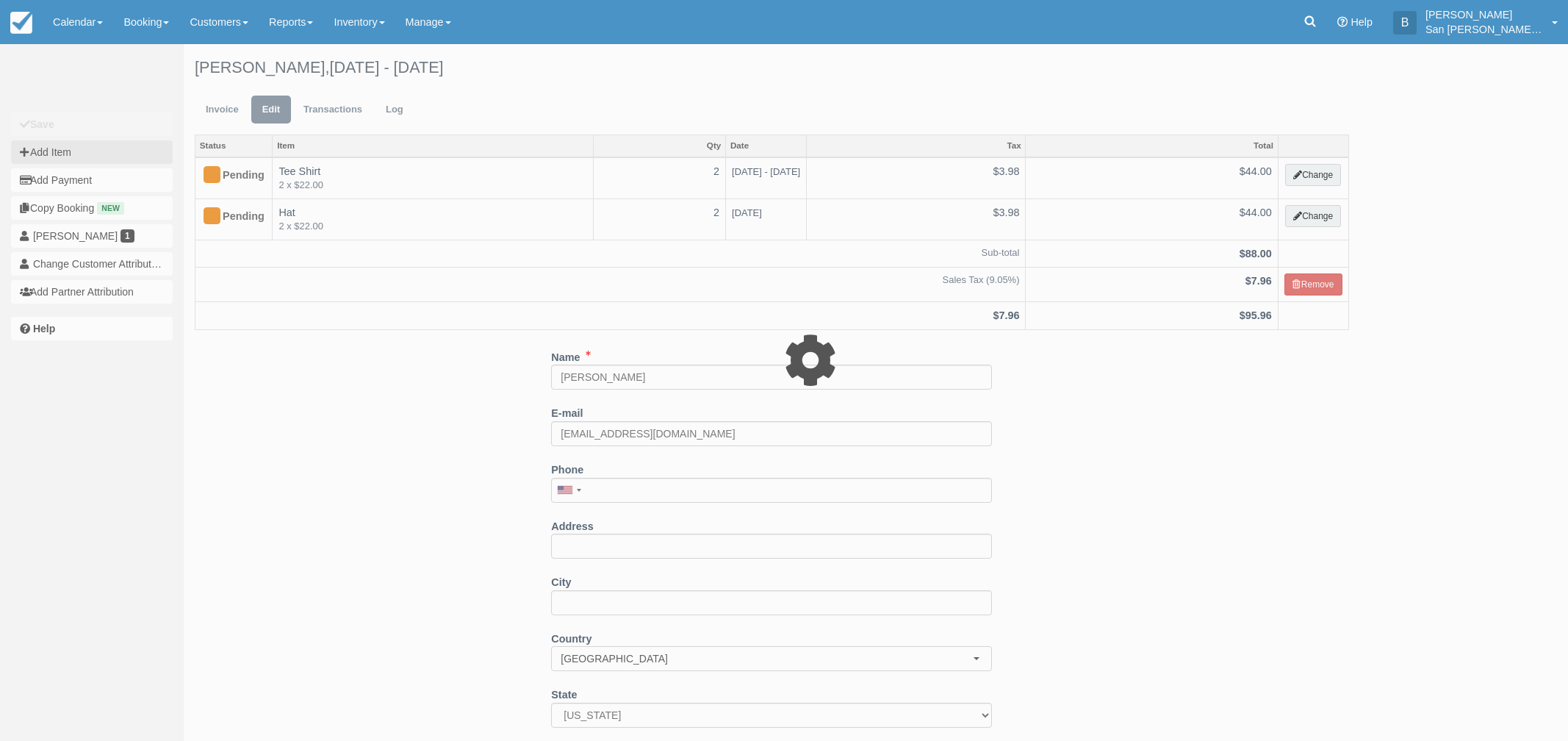
type input "0.00"
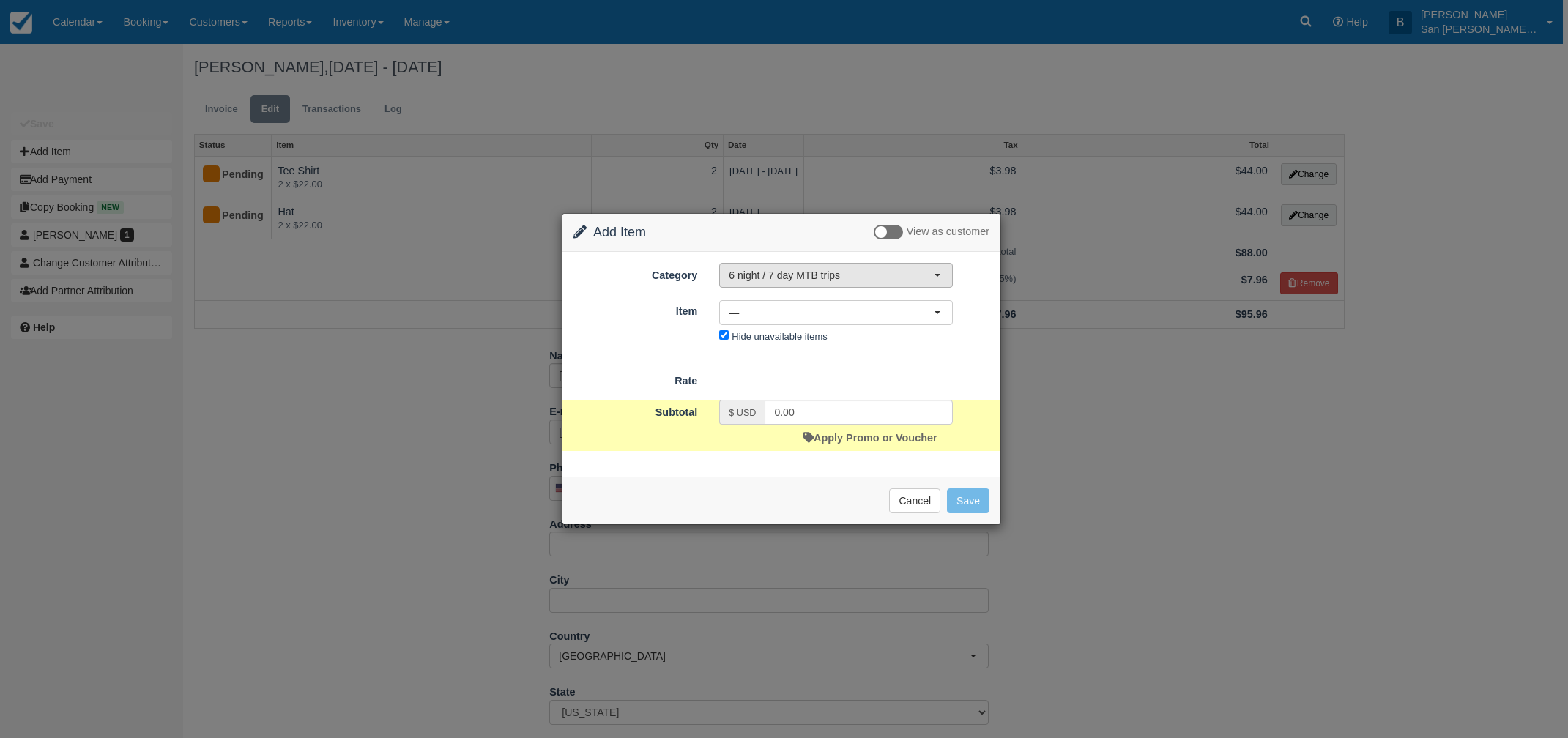
click at [809, 278] on span "6 night / 7 day MTB trips" at bounding box center [831, 275] width 205 height 14
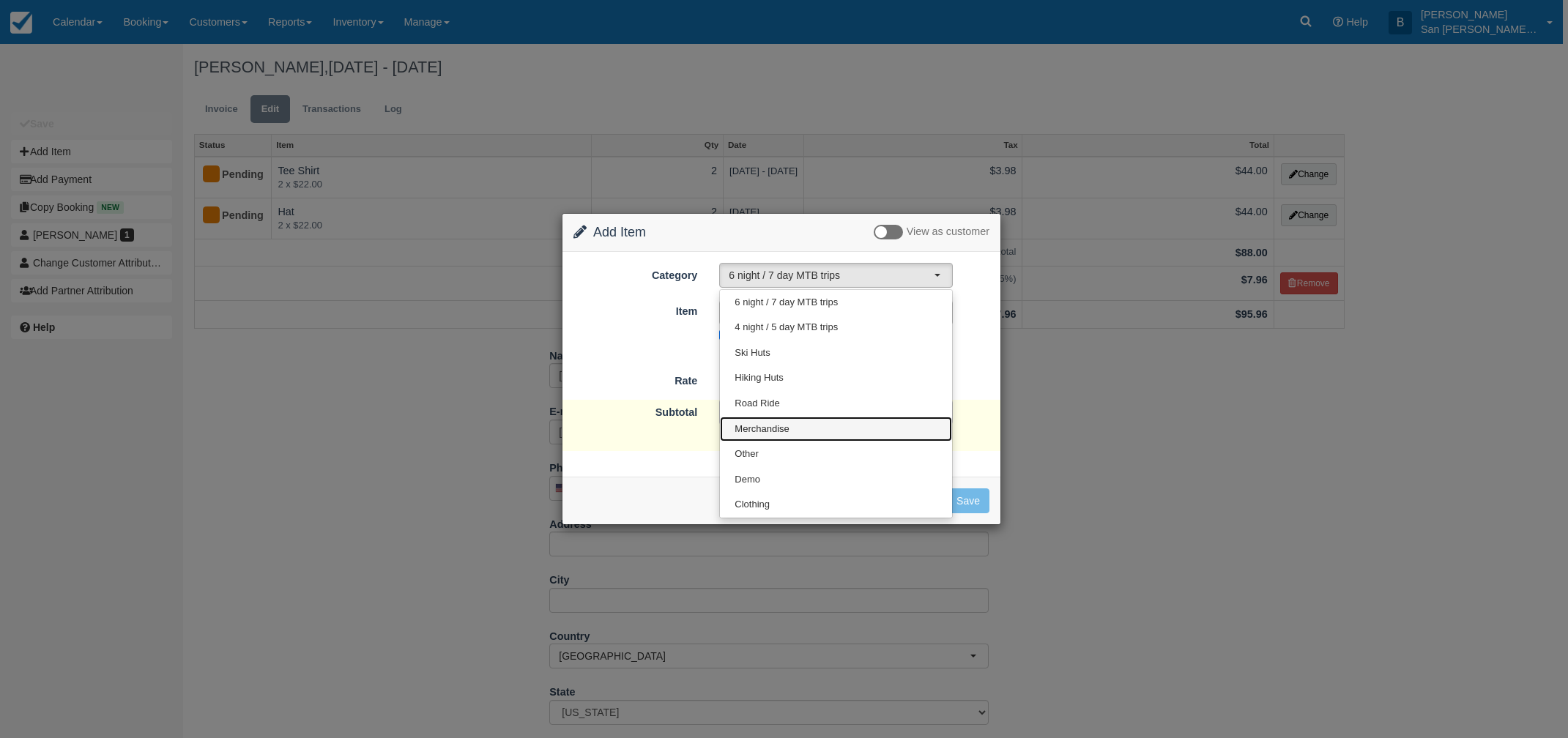
click at [767, 424] on span "Merchandise" at bounding box center [761, 429] width 54 height 13
select select "19"
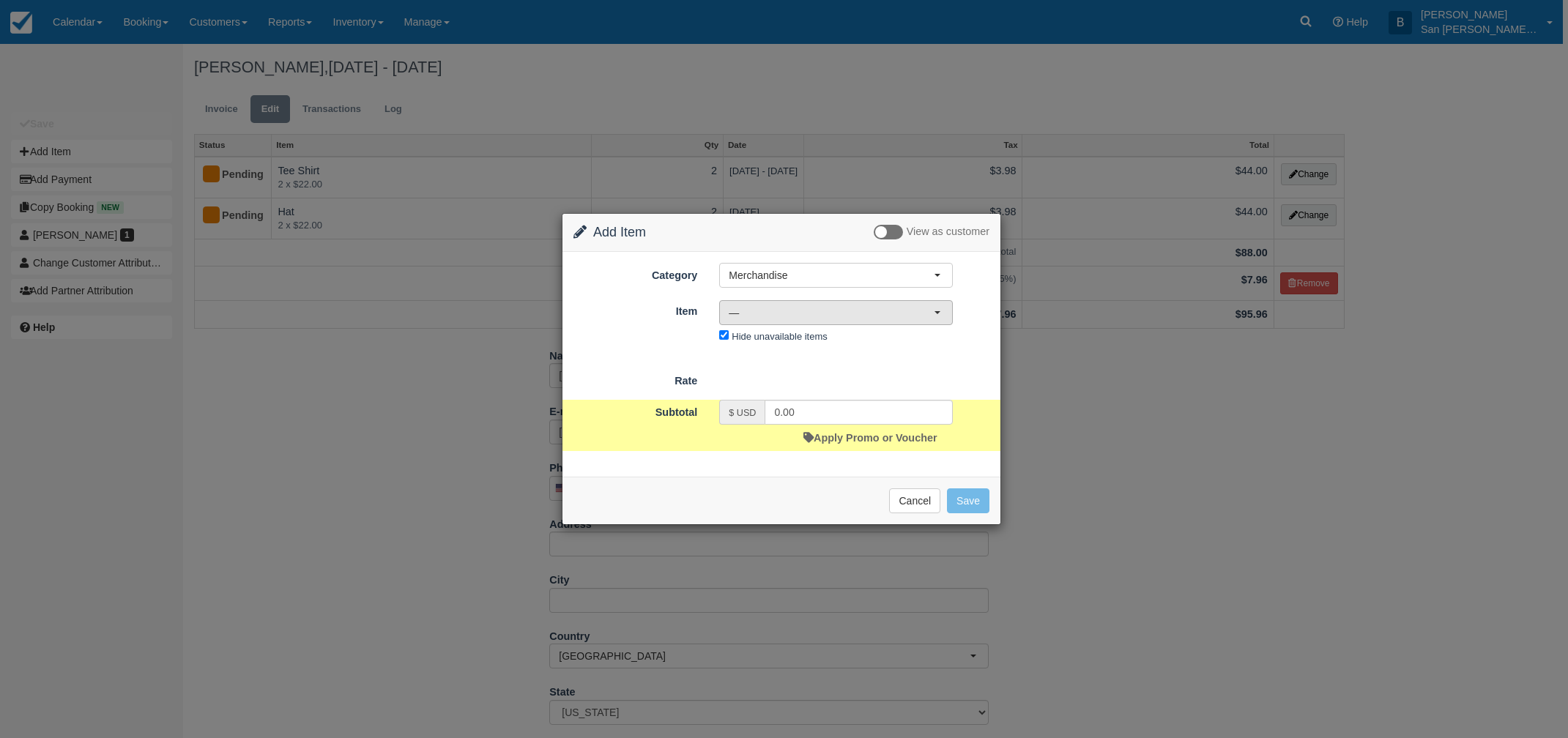
click at [740, 319] on span "—" at bounding box center [831, 312] width 205 height 14
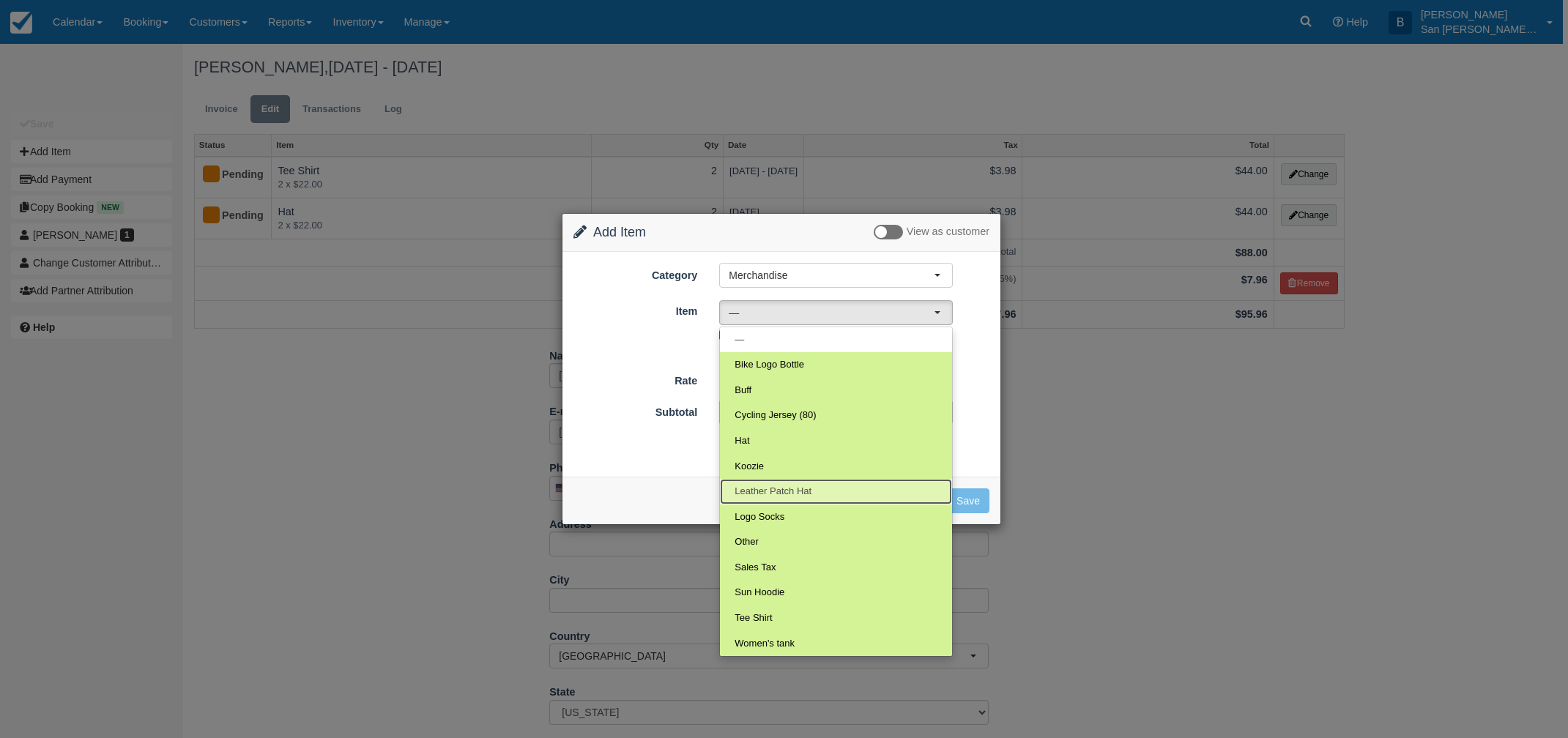
click at [760, 496] on span "Leather Patch Hat" at bounding box center [773, 492] width 77 height 13
select select "110"
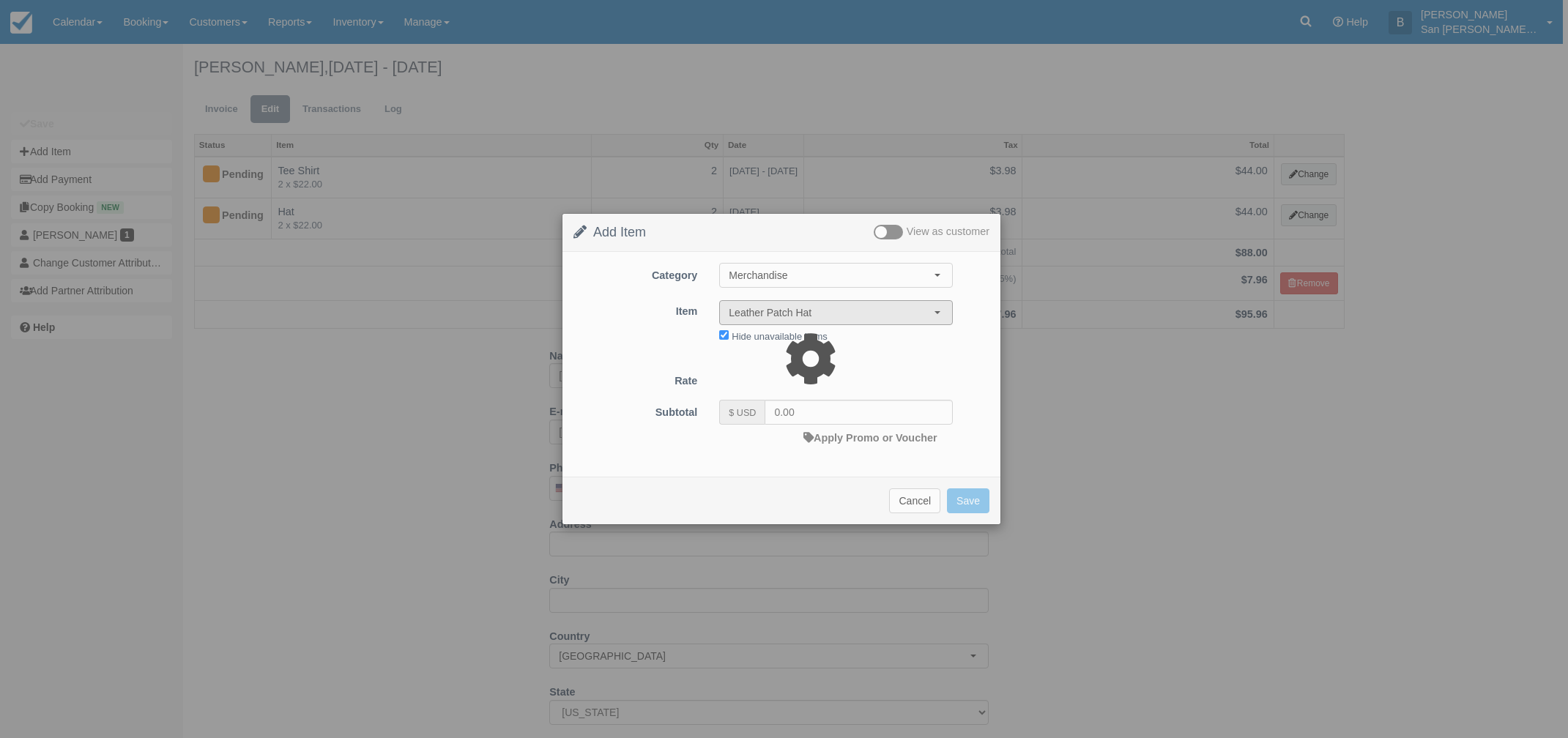
type input "28.00"
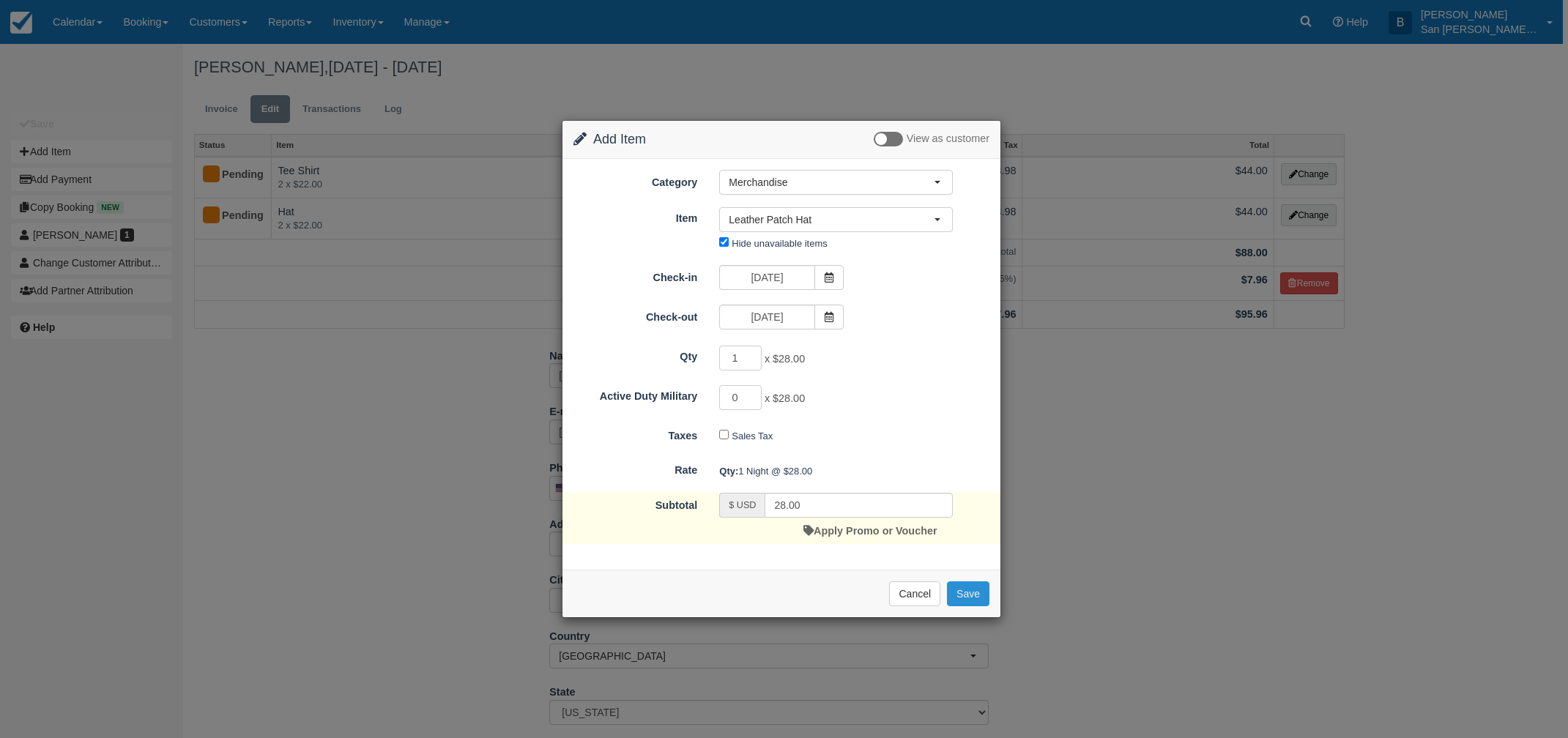
click at [968, 595] on button "Save" at bounding box center [968, 594] width 42 height 25
checkbox input "false"
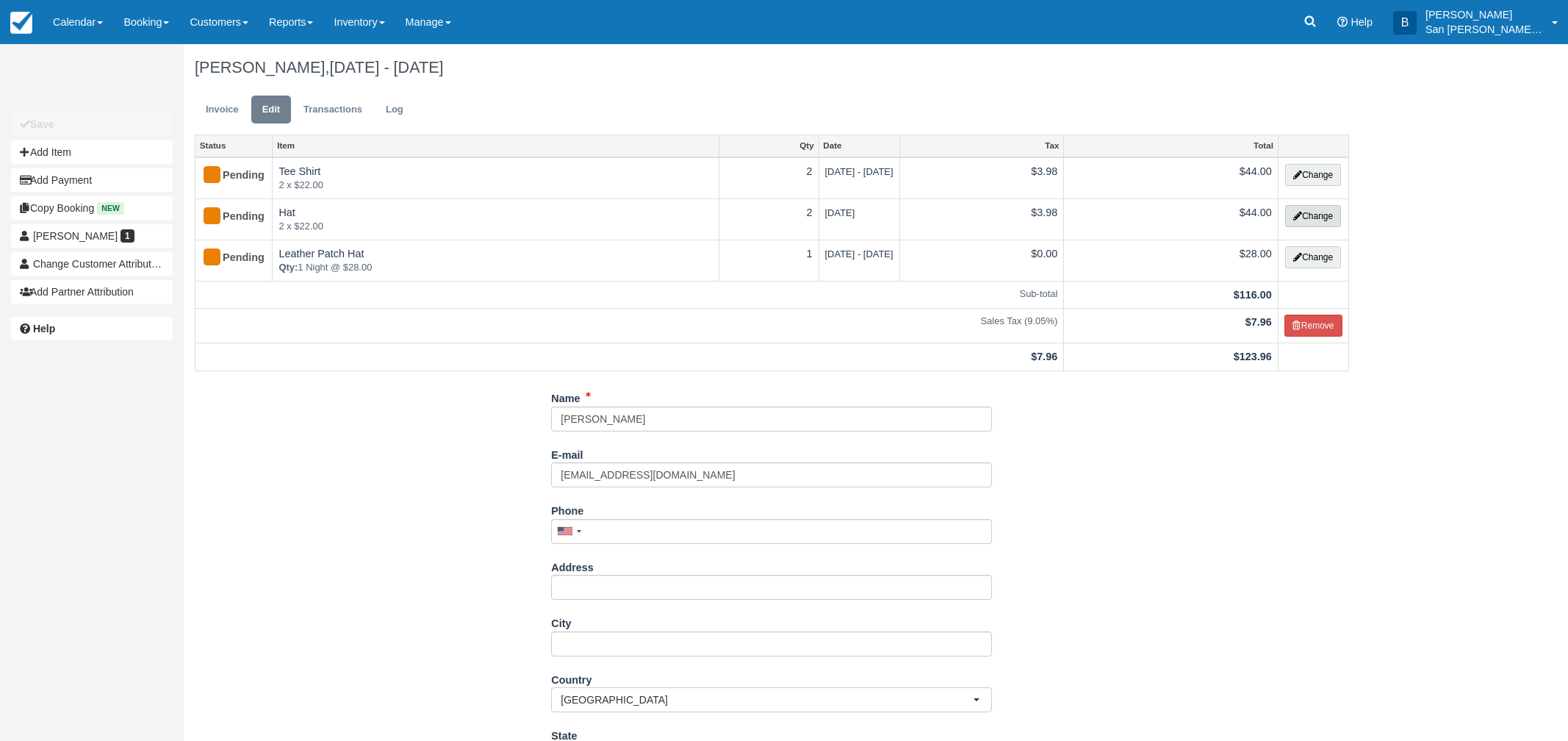
click at [1300, 214] on button "Change" at bounding box center [1313, 215] width 56 height 22
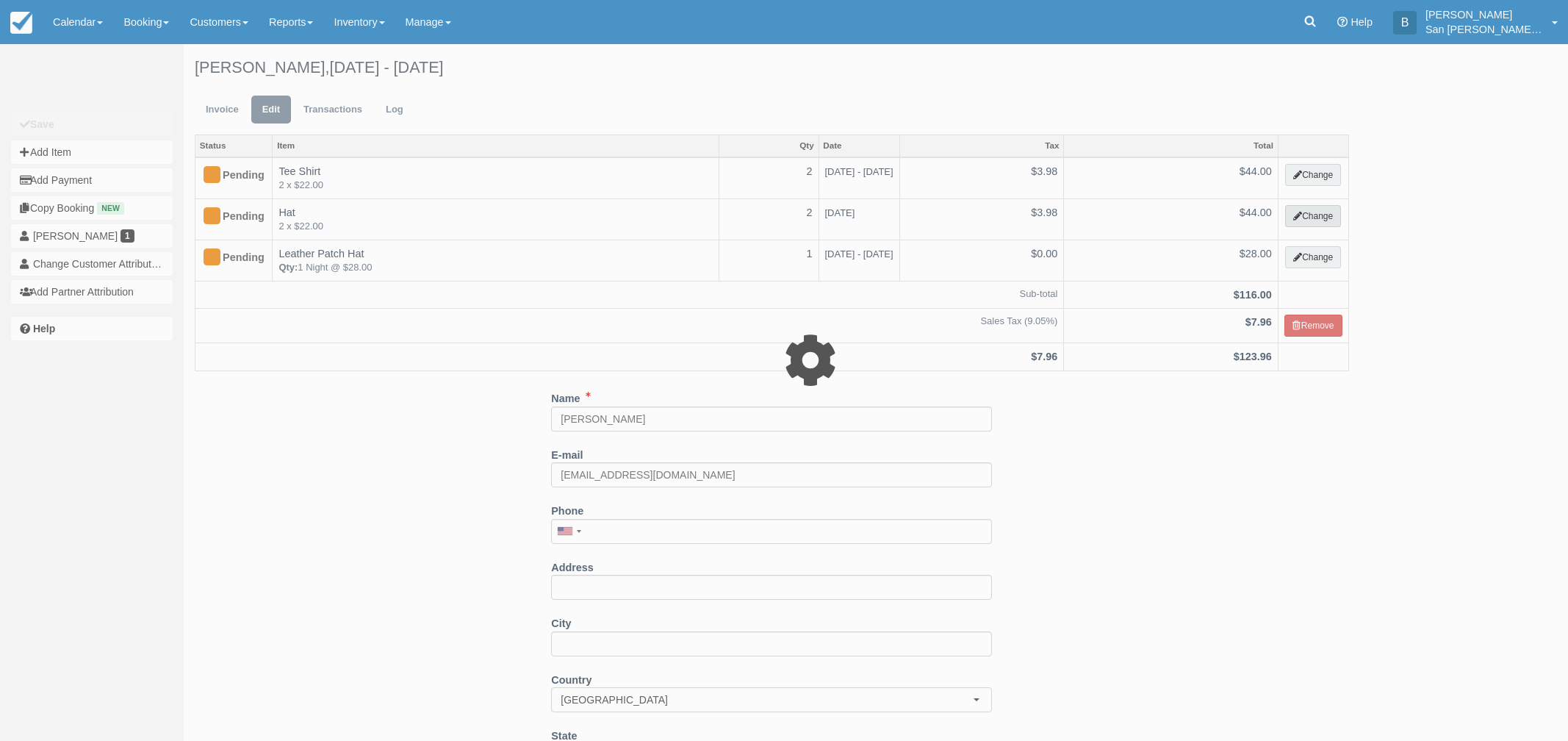
select select "19"
type input "44.00"
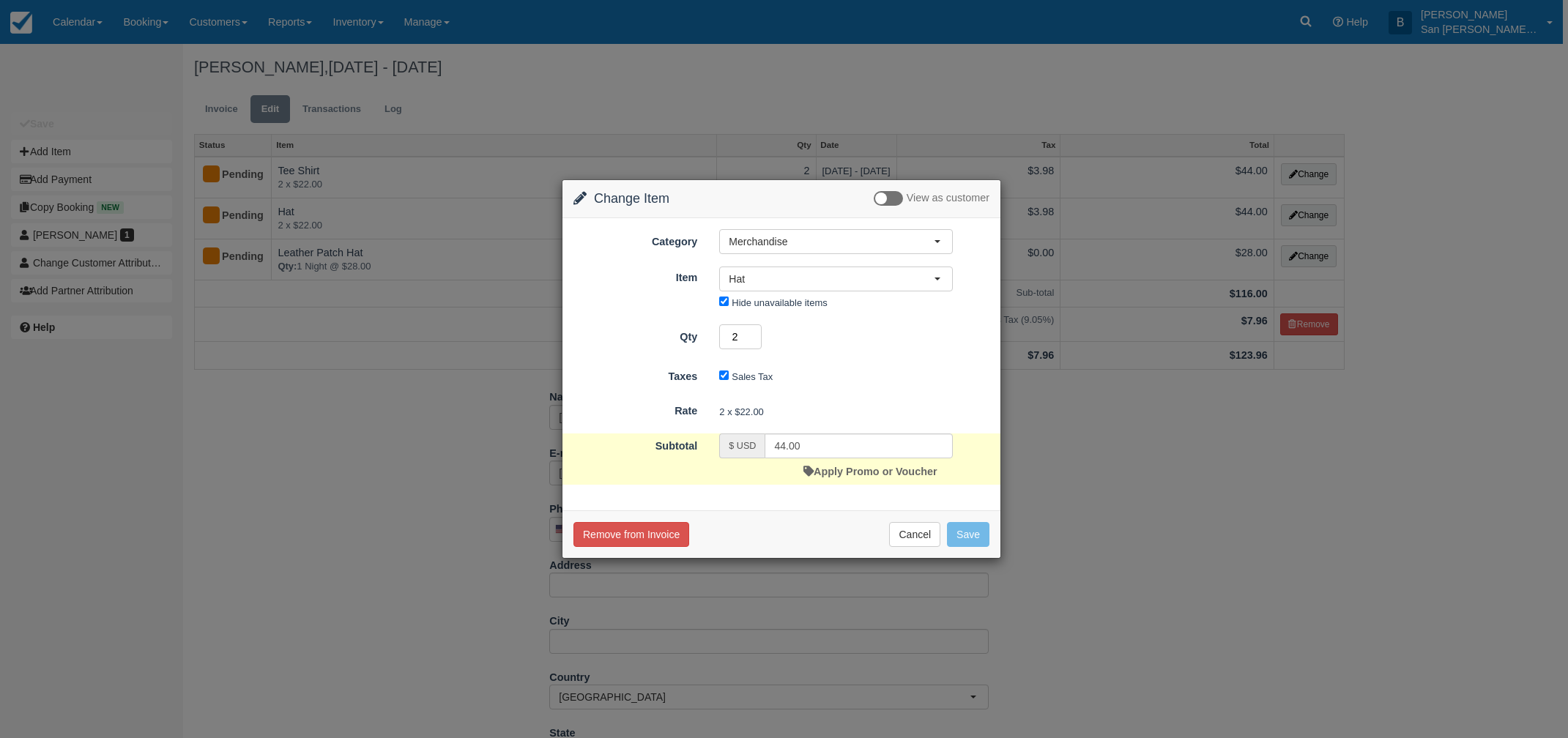
drag, startPoint x: 737, startPoint y: 338, endPoint x: 716, endPoint y: 336, distance: 21.1
click at [716, 336] on div "2" at bounding box center [836, 339] width 256 height 29
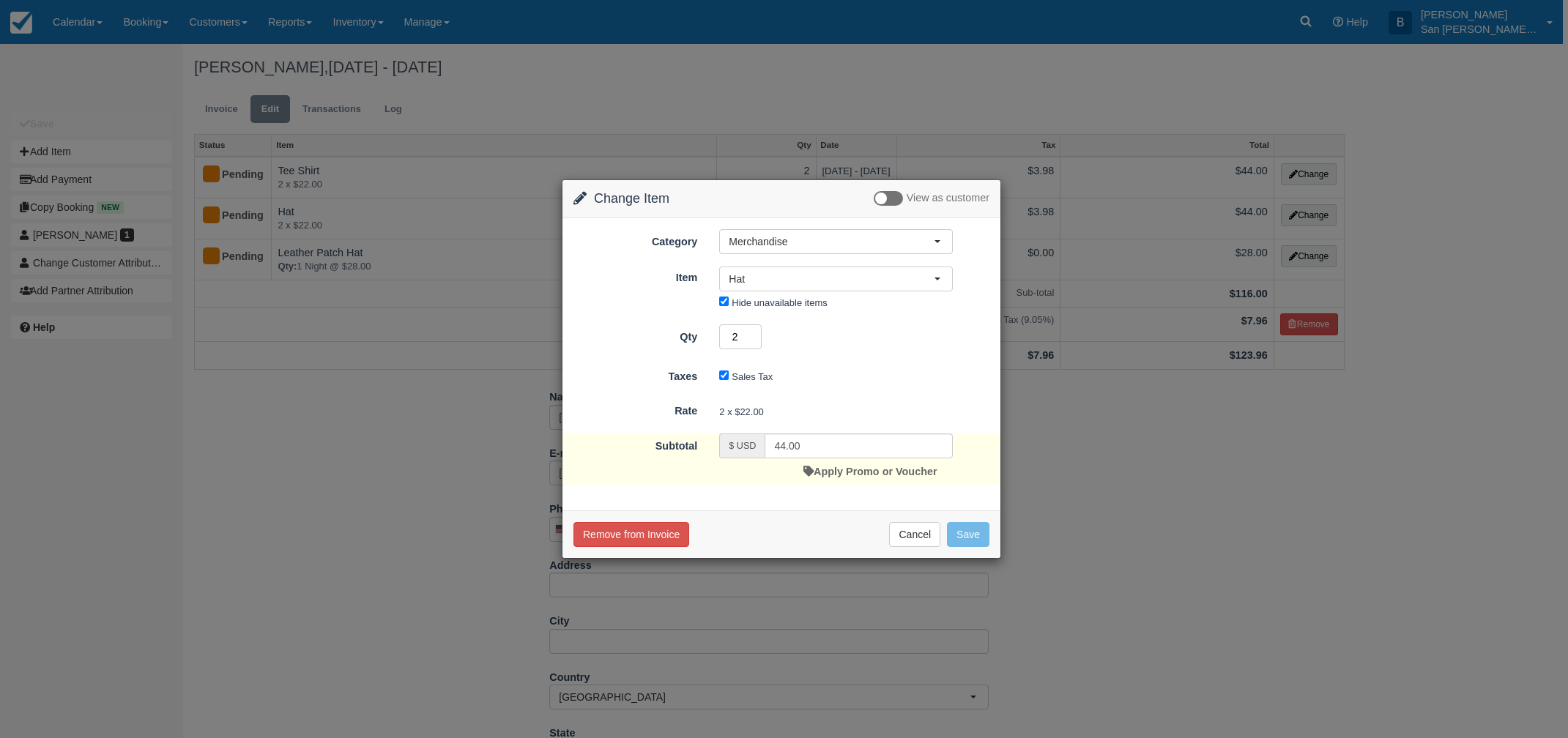
type input "1"
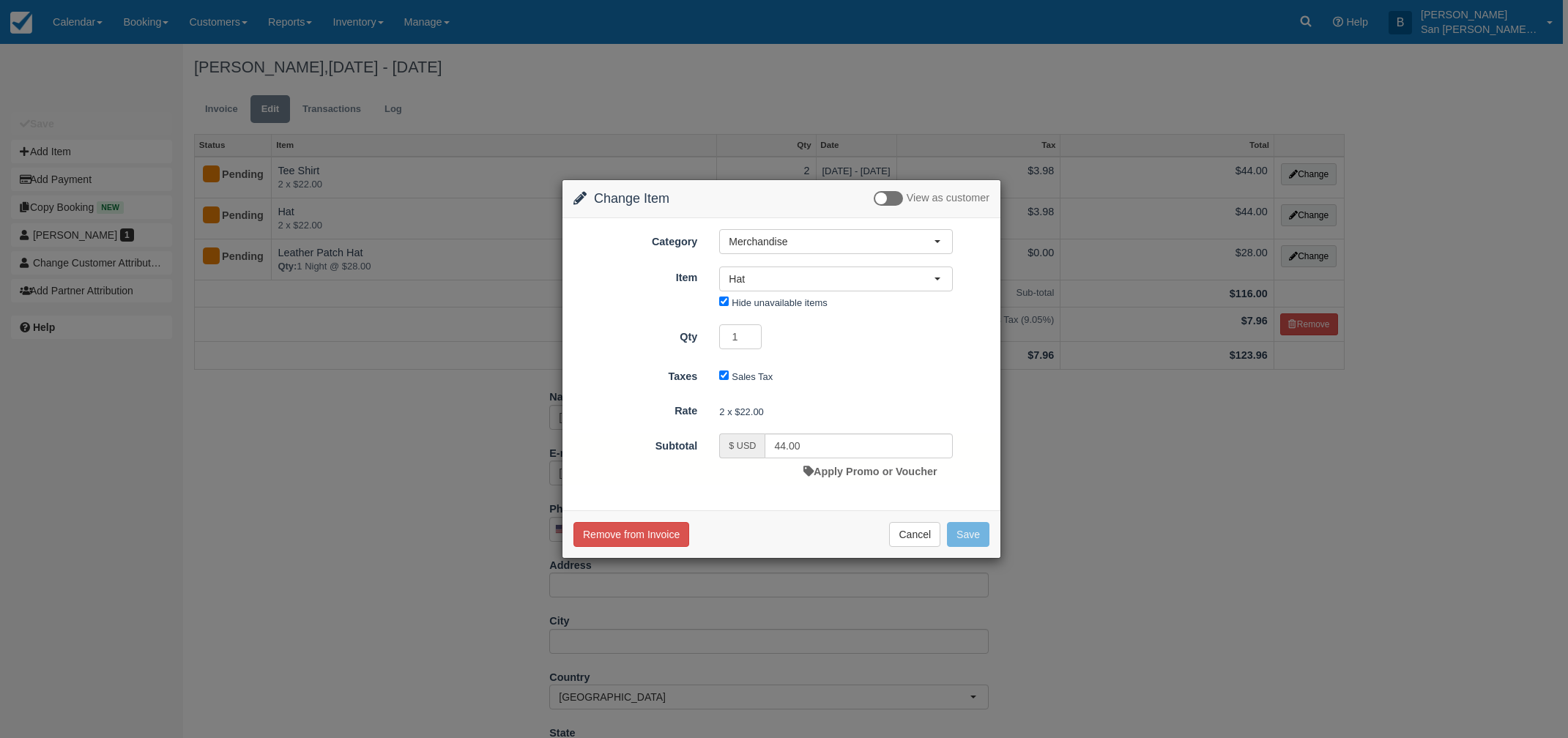
type input "22.00"
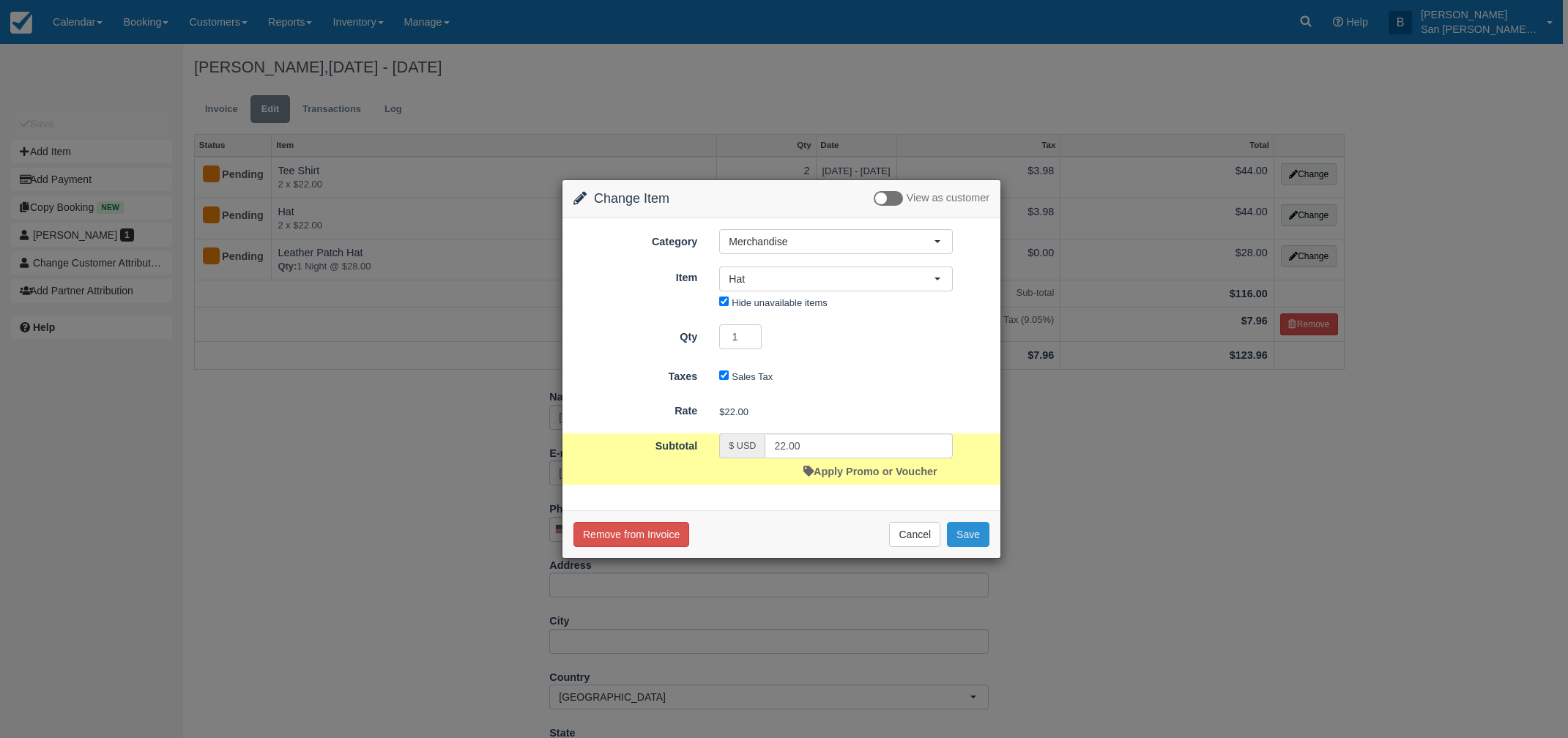
click at [973, 530] on button "Save" at bounding box center [968, 535] width 42 height 25
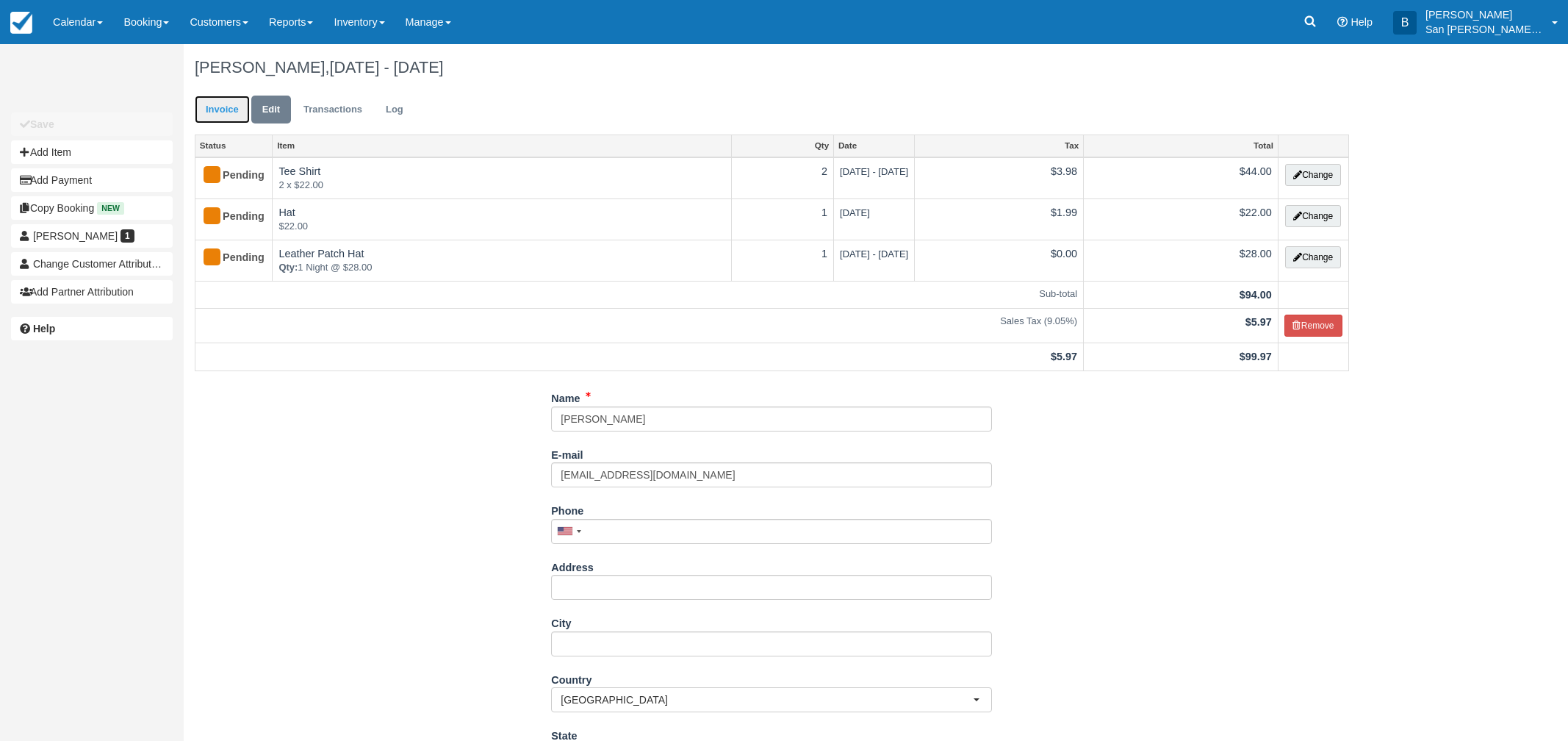
click at [229, 108] on link "Invoice" at bounding box center [222, 110] width 55 height 29
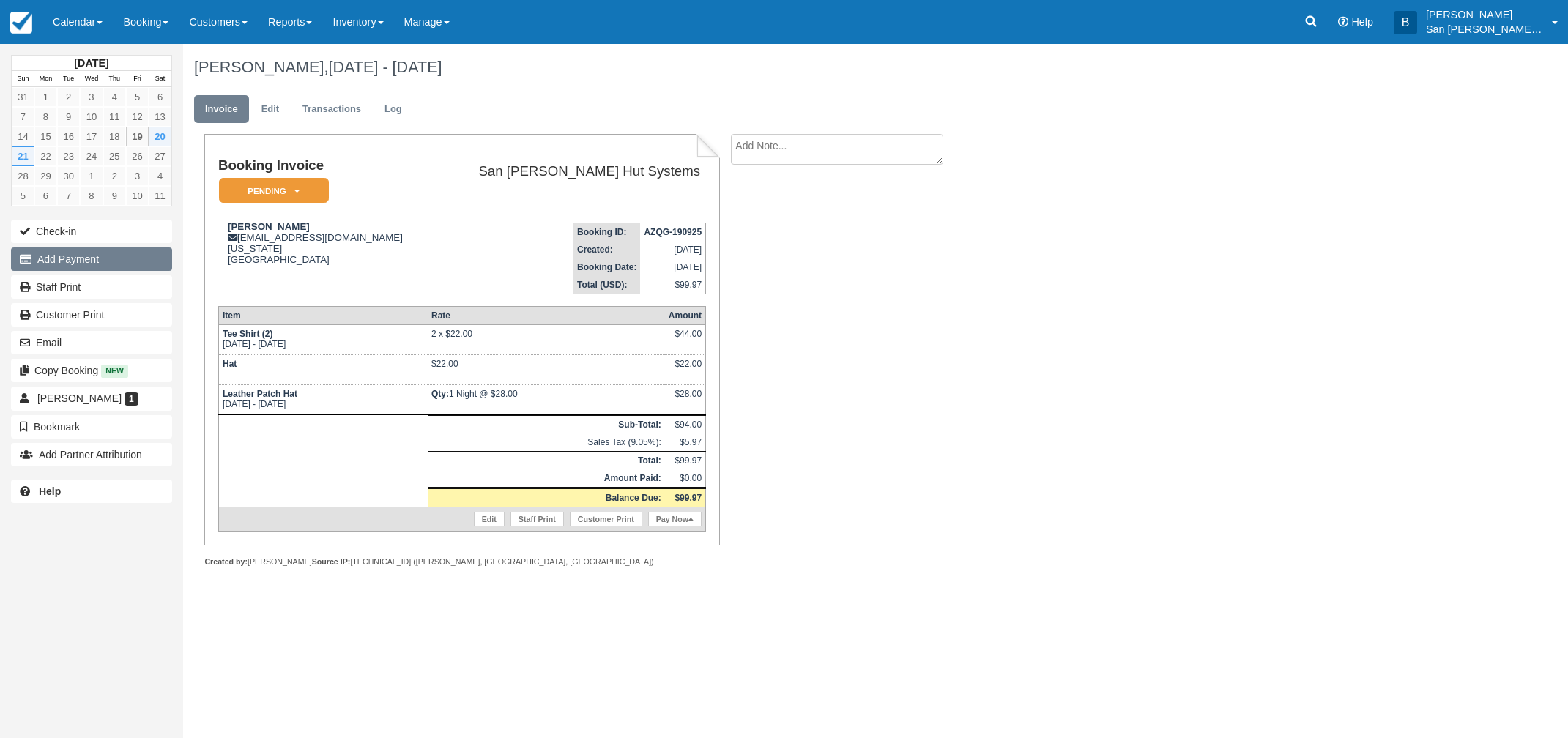
click at [69, 255] on button "Add Payment" at bounding box center [90, 259] width 161 height 23
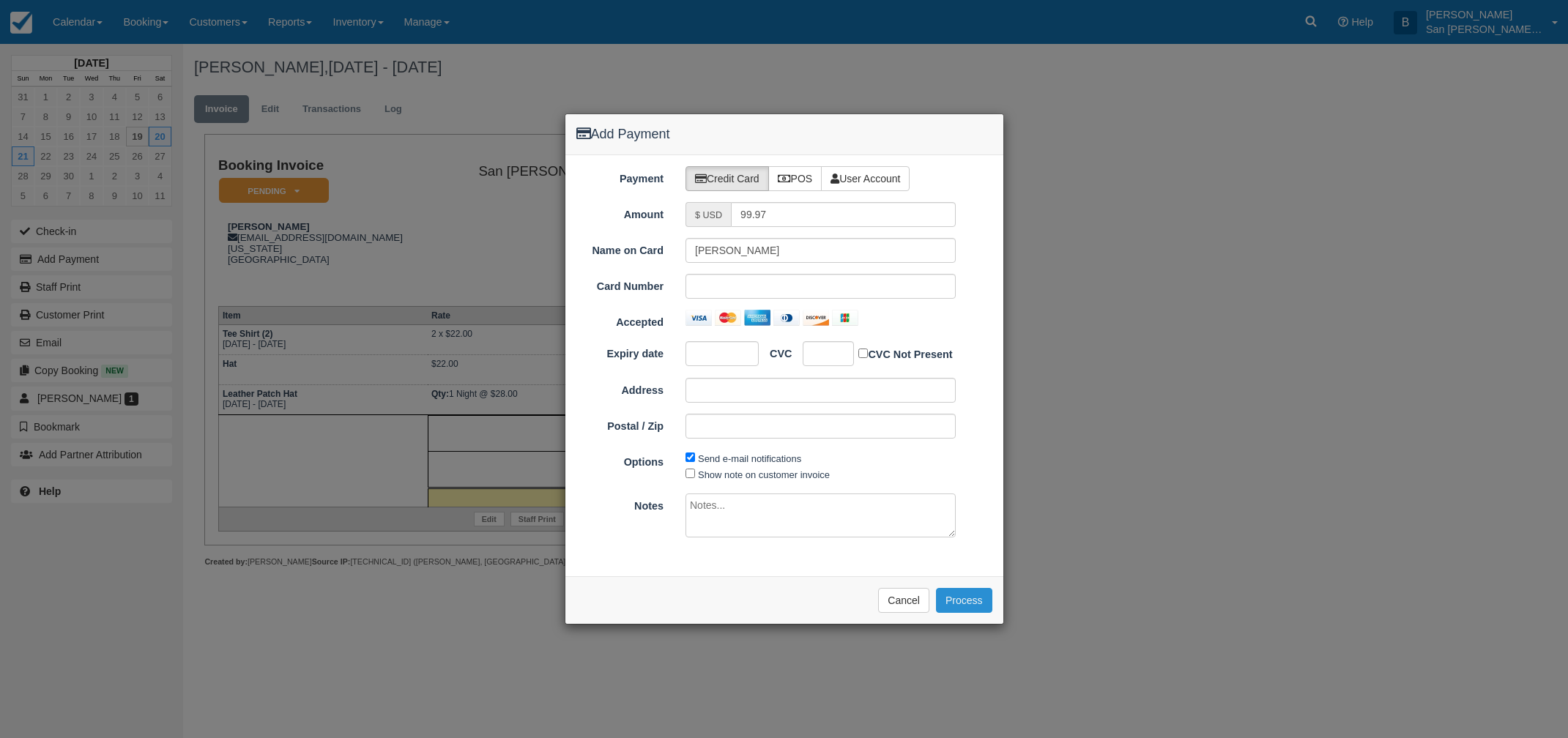
click at [963, 602] on button "Process" at bounding box center [964, 600] width 57 height 25
